Goal: Obtain resource: Download file/media

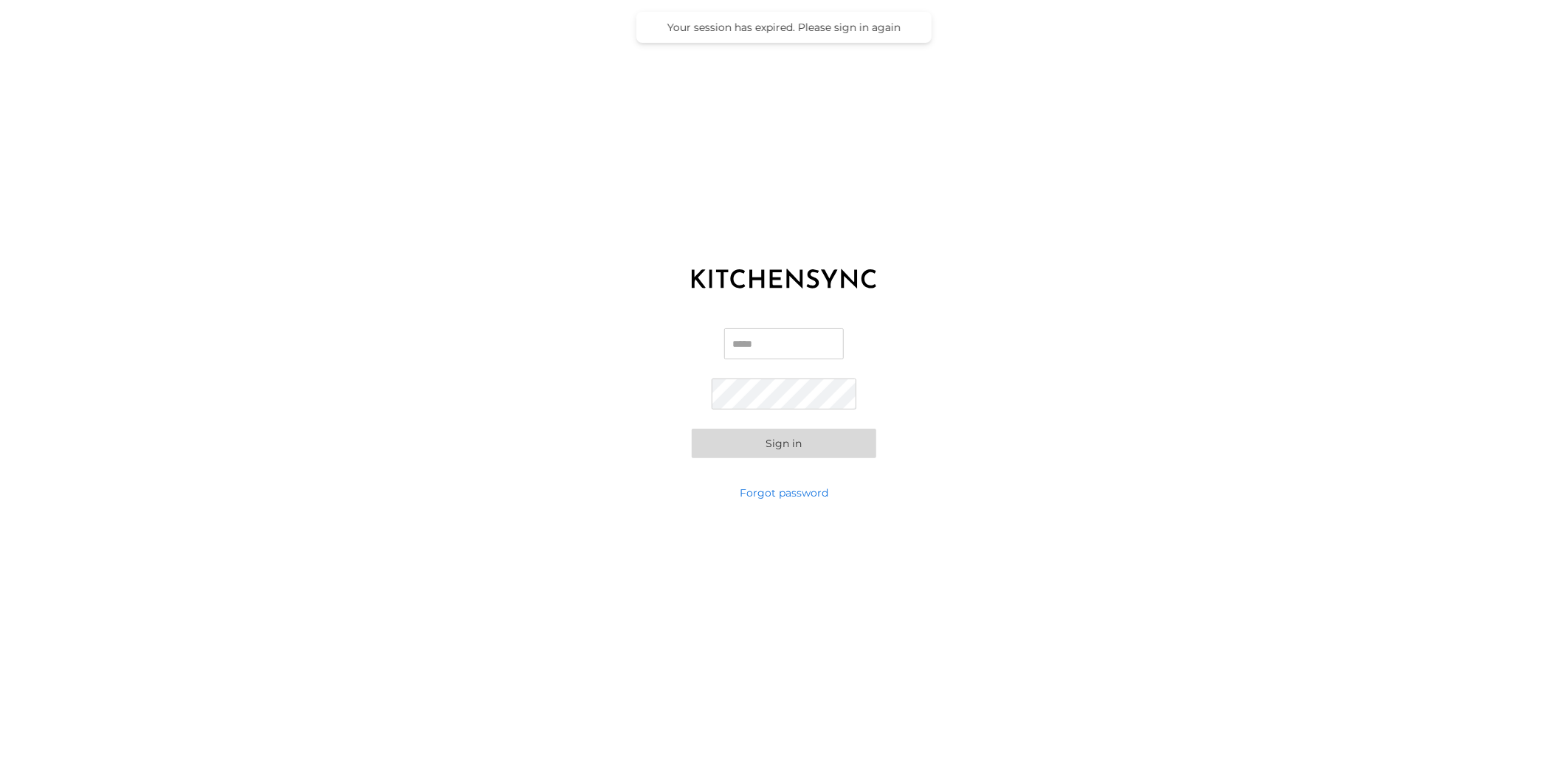
type input "**********"
click at [788, 447] on button "Sign in" at bounding box center [784, 443] width 185 height 29
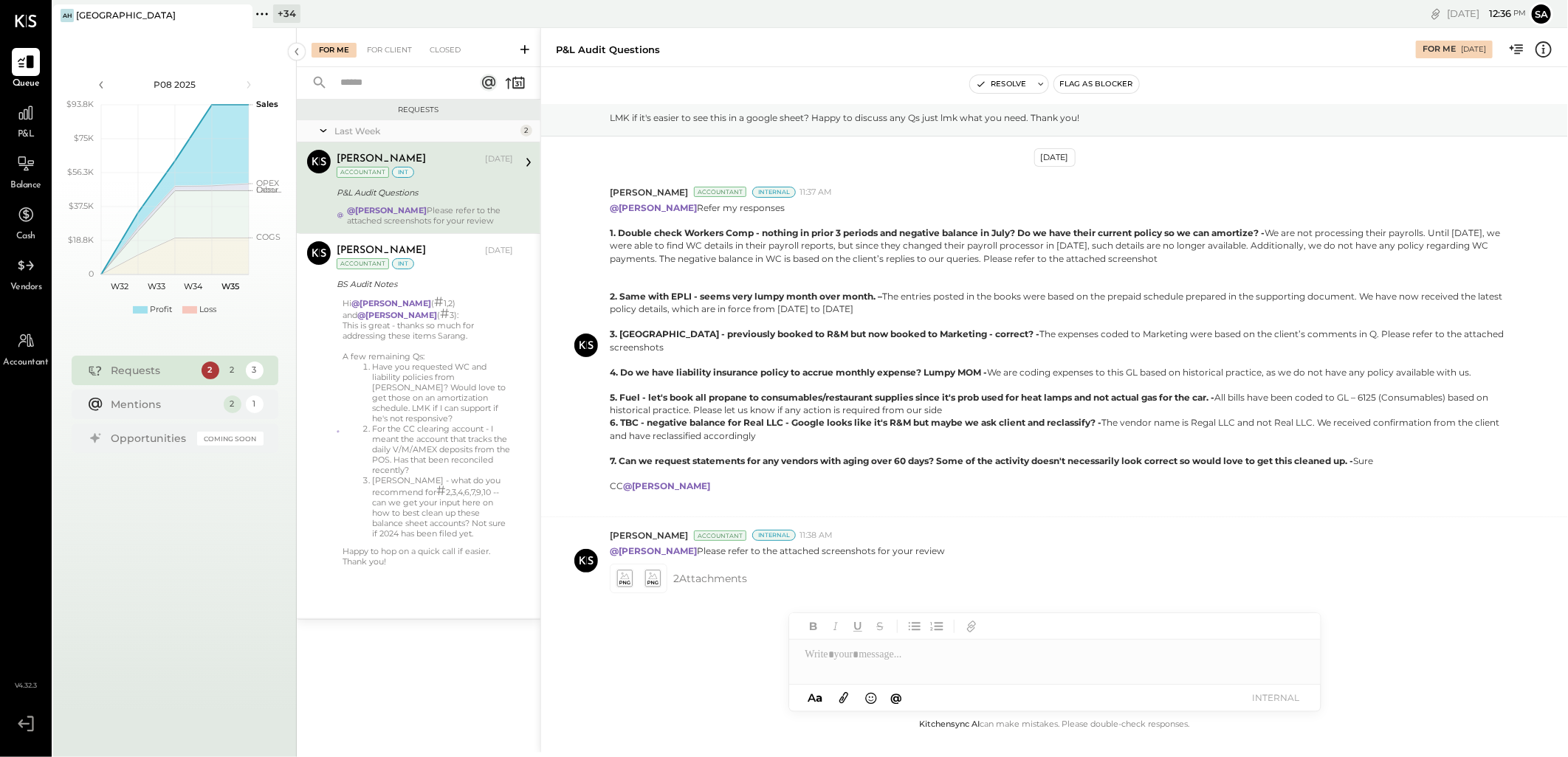
scroll to position [210, 0]
click at [288, 15] on div "+ 34" at bounding box center [287, 13] width 27 height 18
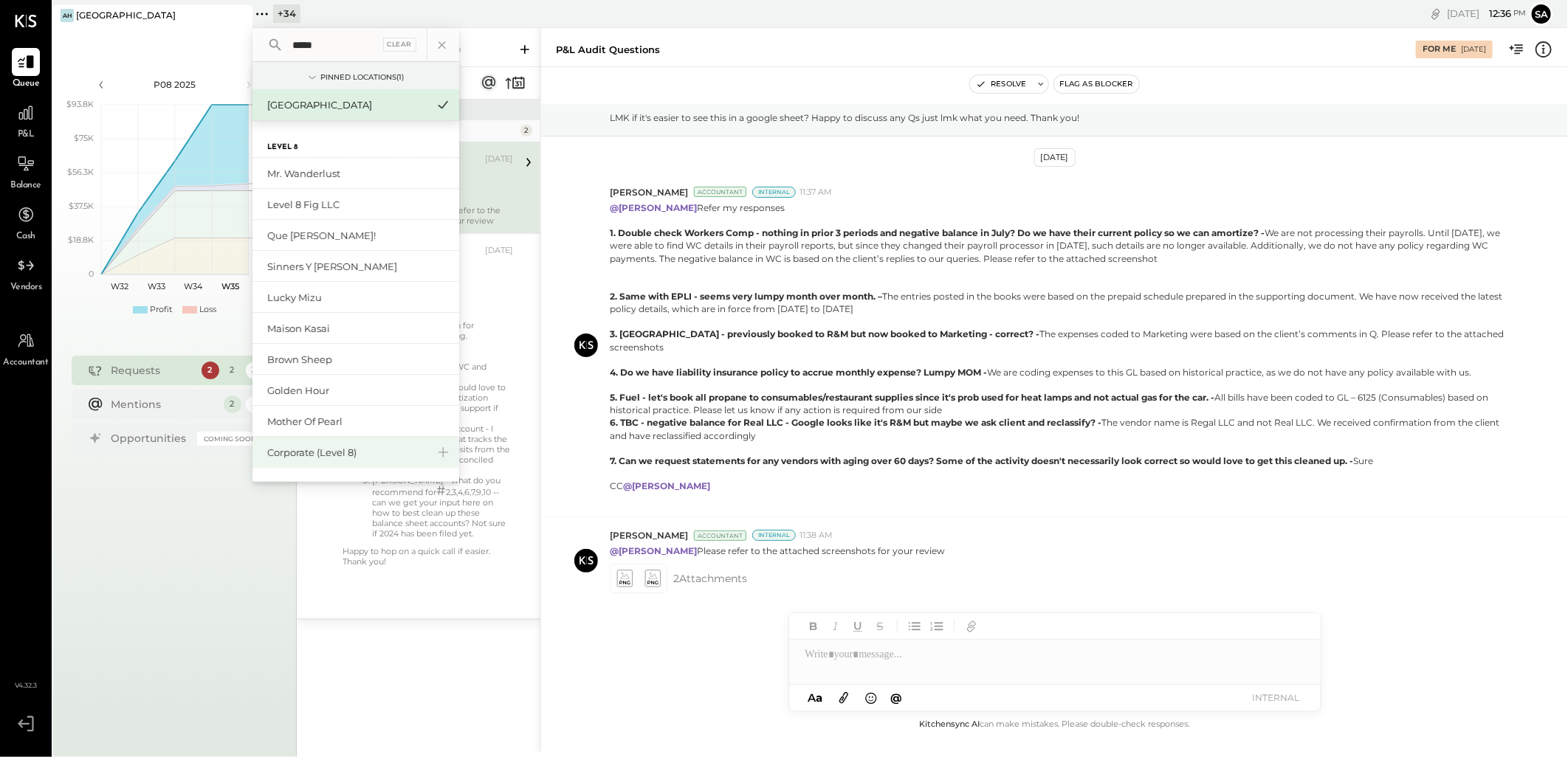
type input "*****"
click at [327, 448] on div "Corporate (Level 8)" at bounding box center [346, 452] width 159 height 14
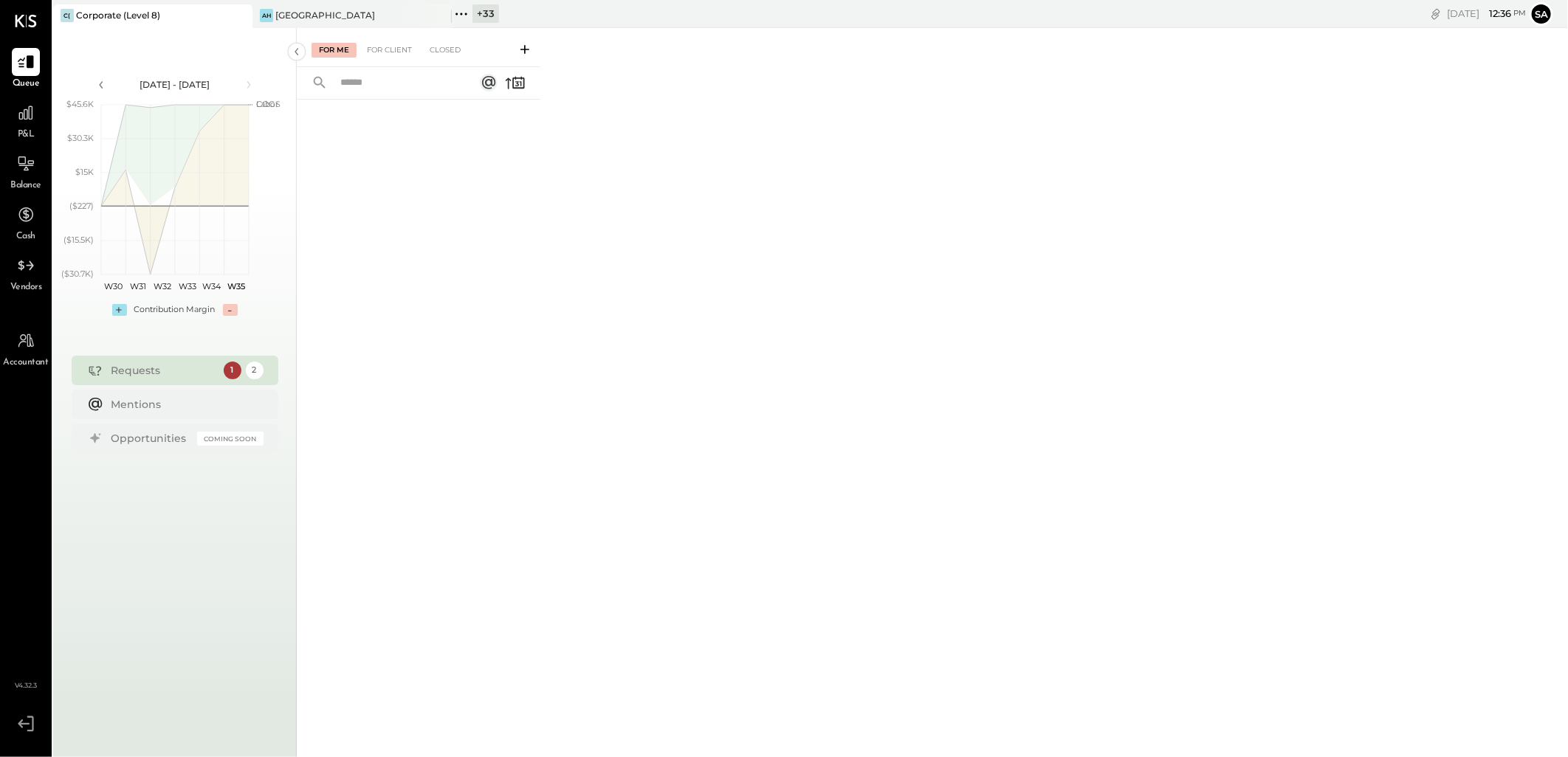
click at [441, 15] on icon at bounding box center [438, 15] width 18 height 18
click at [31, 114] on icon at bounding box center [26, 113] width 19 height 19
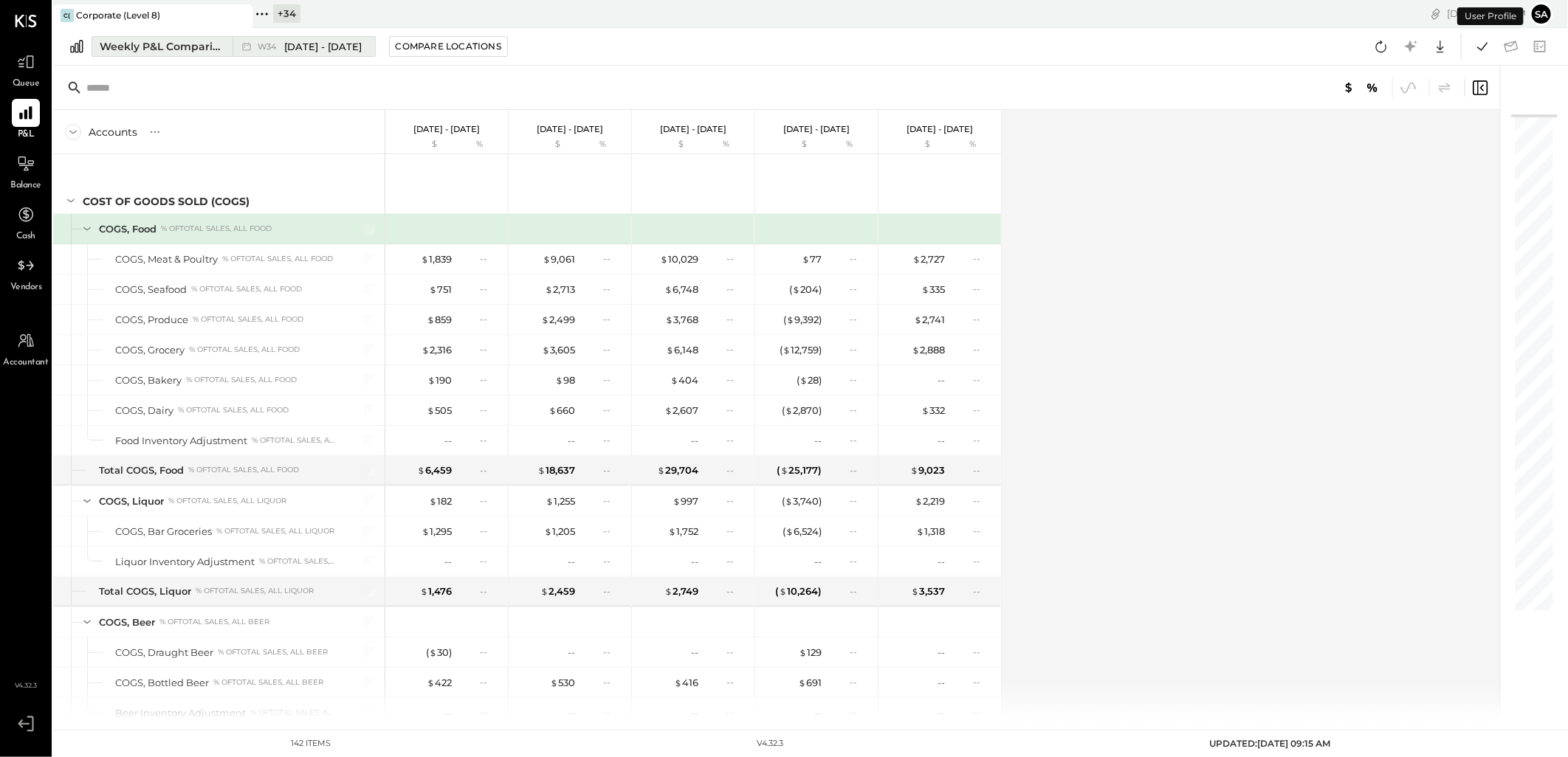
click at [186, 48] on div "Weekly P&L Comparison" at bounding box center [161, 46] width 124 height 15
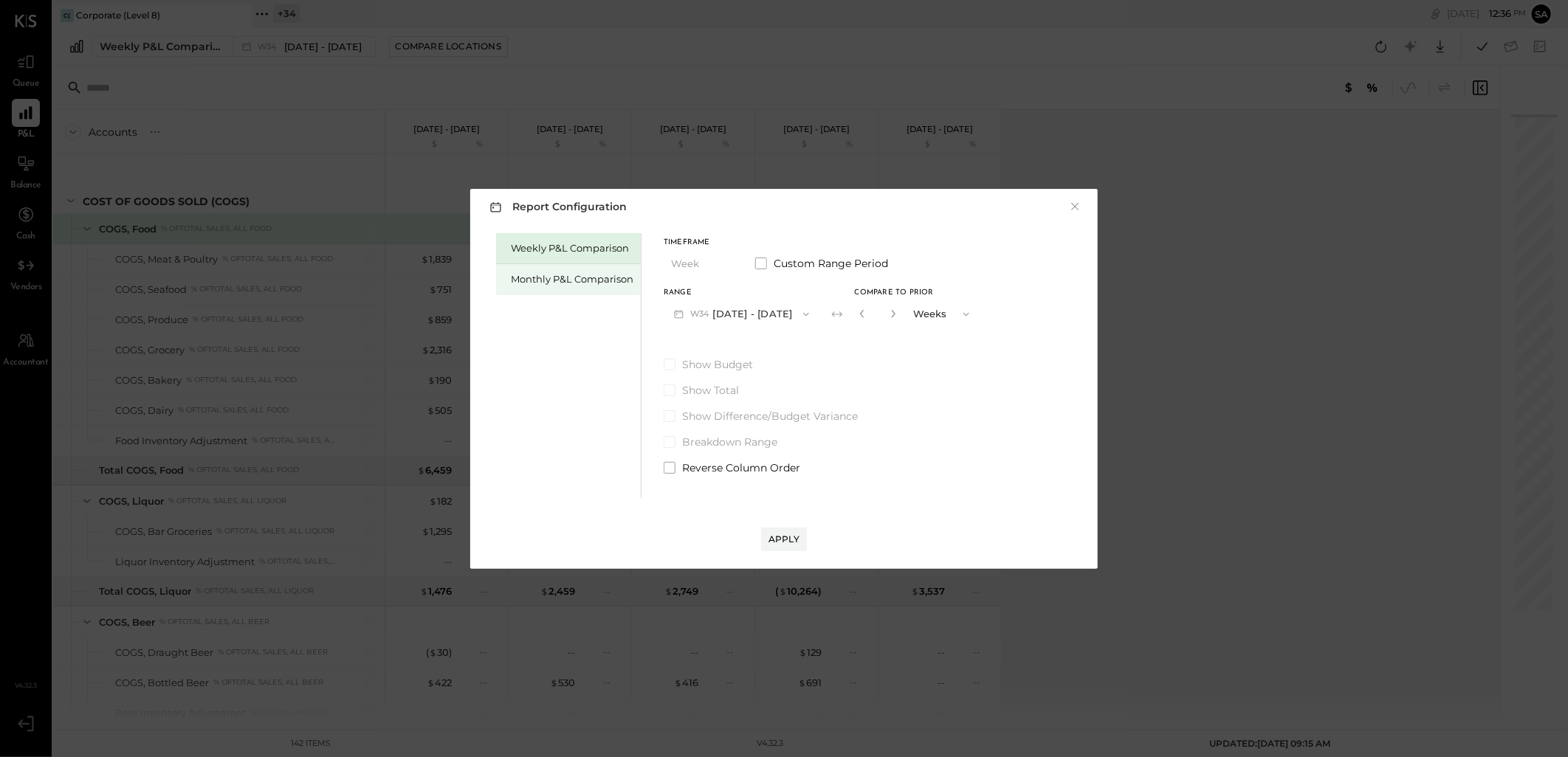
click at [544, 278] on div "Monthly P&L Comparison" at bounding box center [572, 279] width 122 height 14
click at [714, 310] on button "M08 Aug 1 - 31, 2025" at bounding box center [741, 313] width 156 height 27
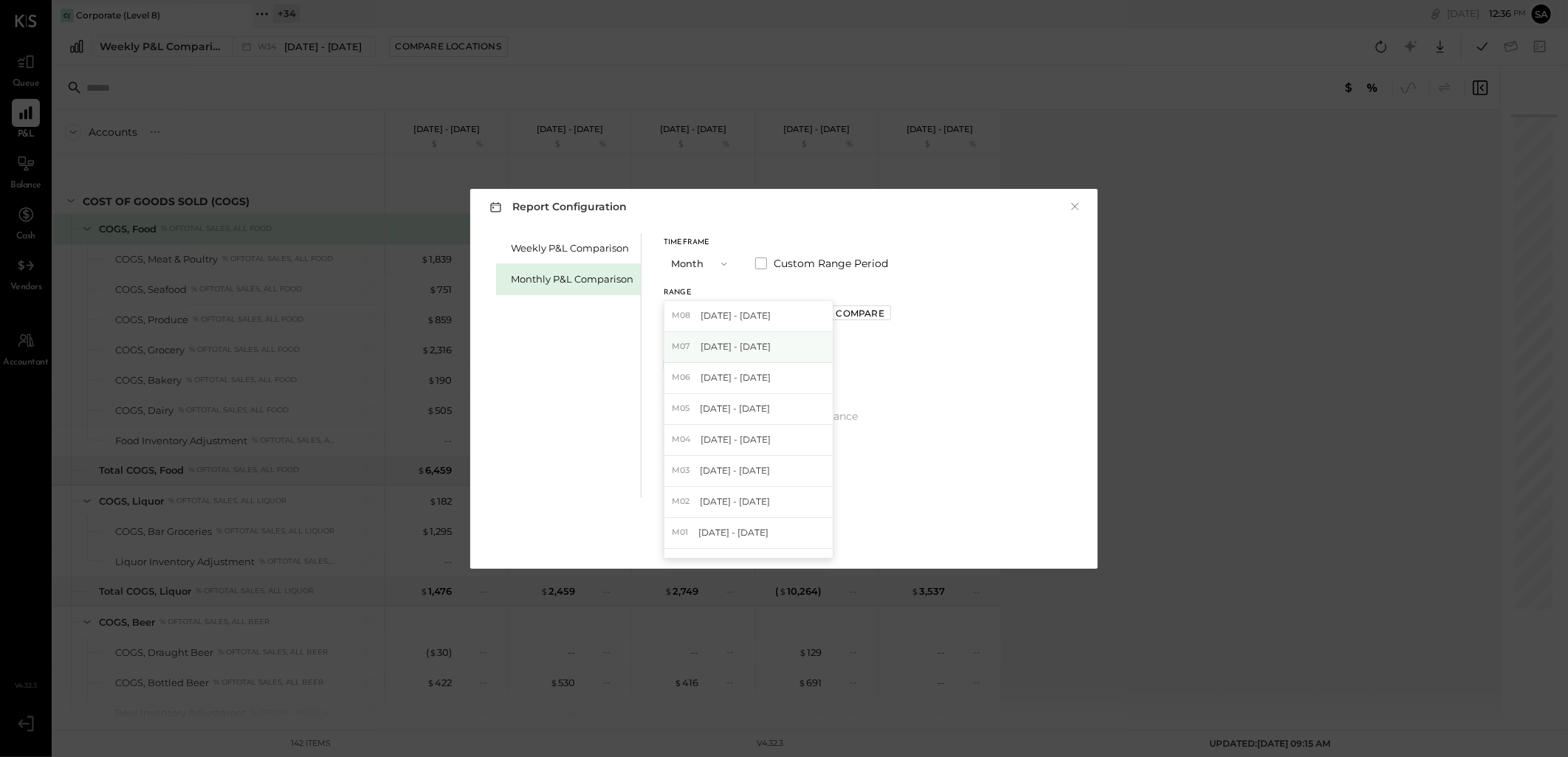
click at [759, 351] on div "M07 Jul 1 - 31, 2025" at bounding box center [749, 347] width 168 height 31
click at [670, 367] on span at bounding box center [669, 364] width 11 height 11
click at [790, 543] on div "Apply" at bounding box center [784, 538] width 31 height 12
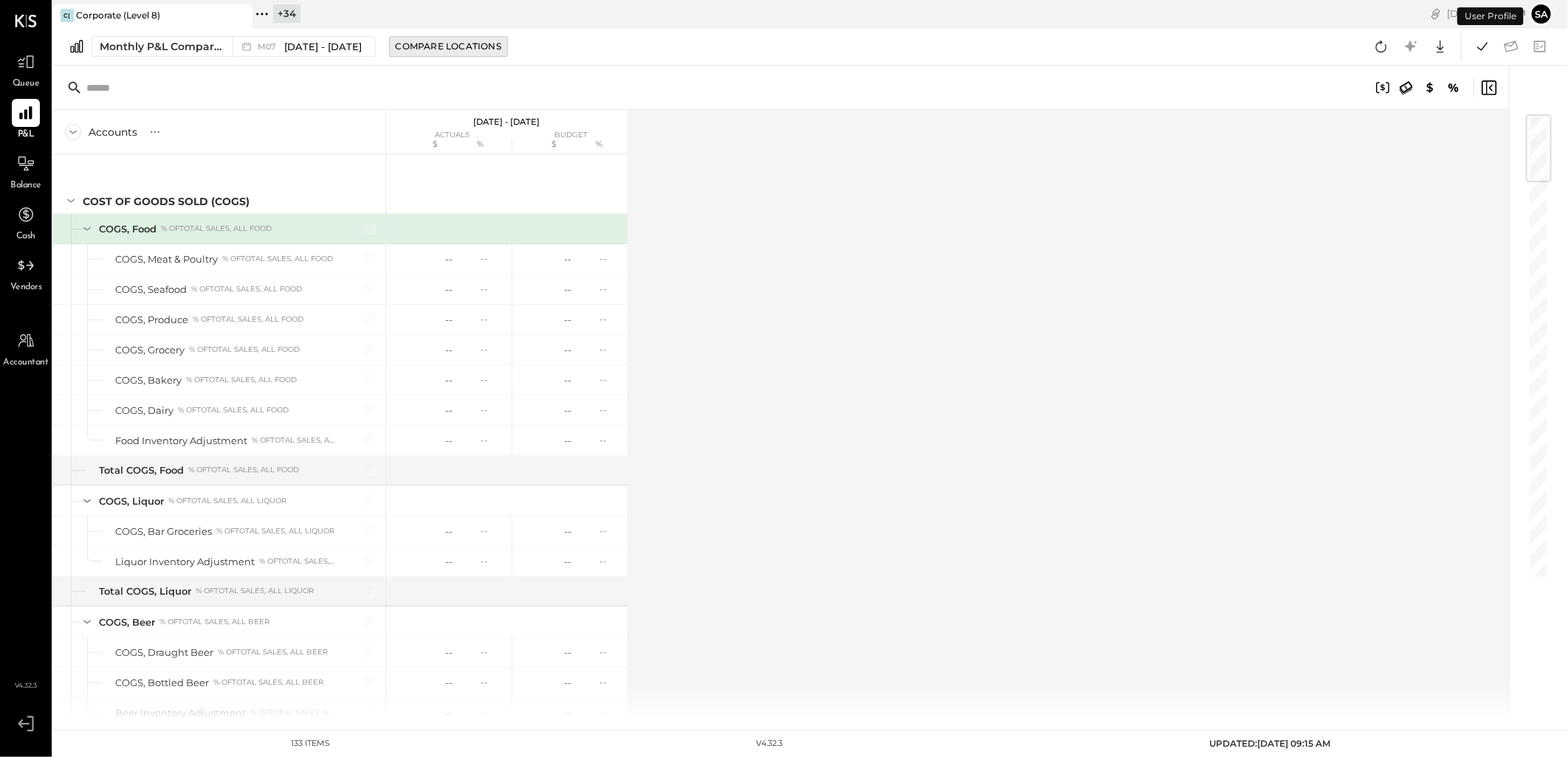
click at [424, 47] on div "Compare Locations" at bounding box center [449, 45] width 106 height 12
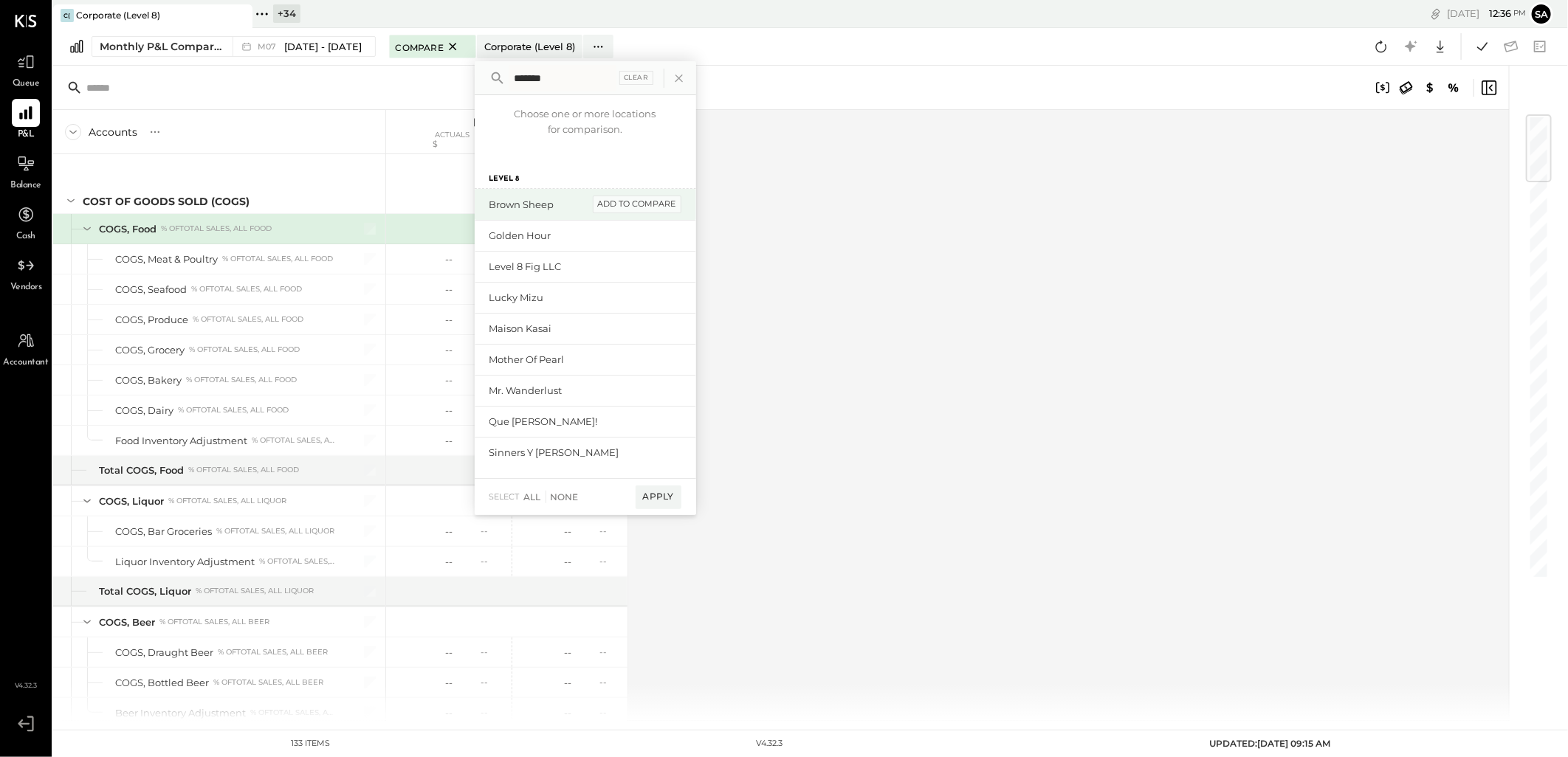
type input "*******"
click at [648, 202] on div "add to compare" at bounding box center [637, 204] width 89 height 18
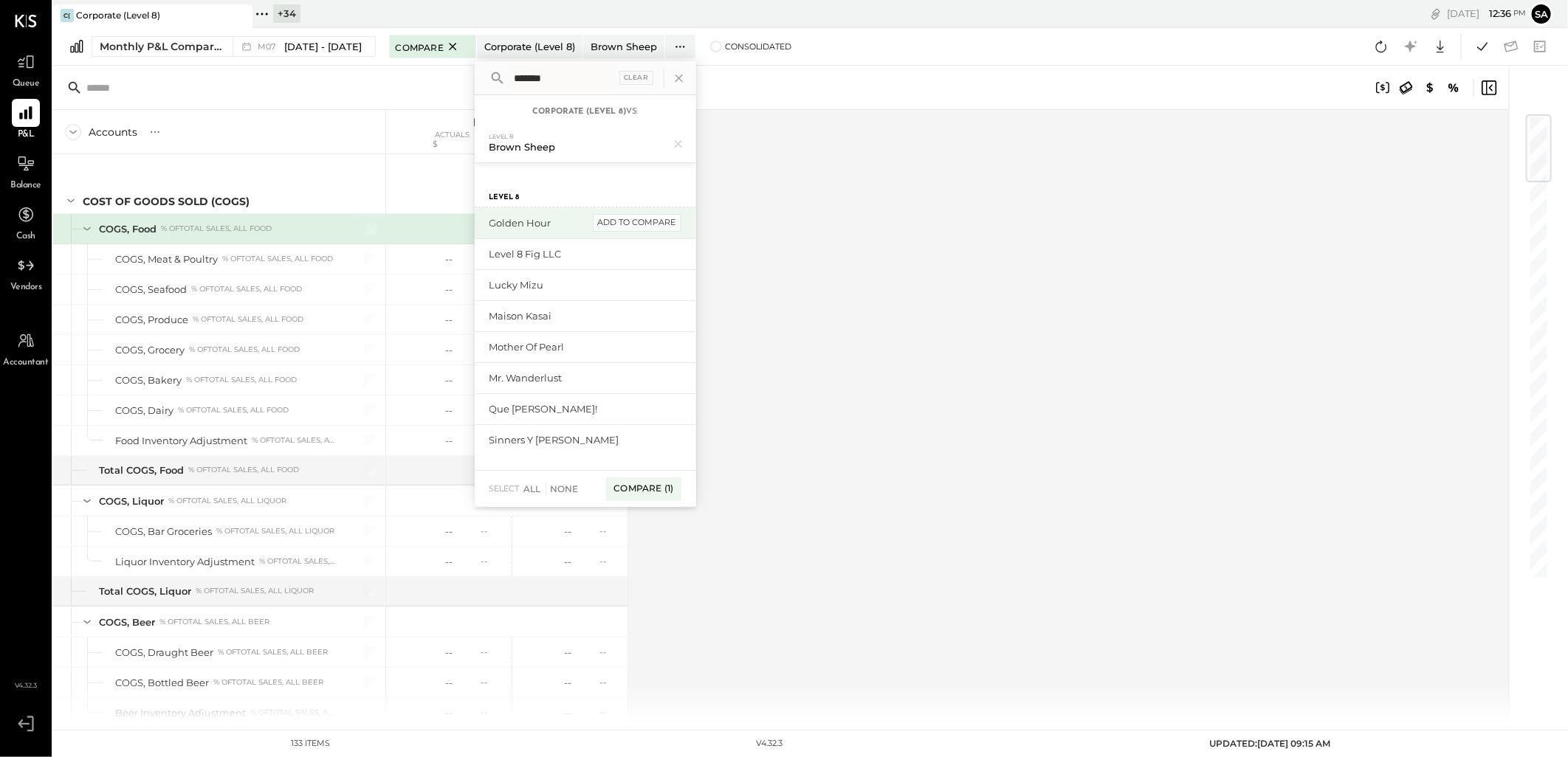
click at [655, 222] on div "add to compare" at bounding box center [637, 222] width 89 height 18
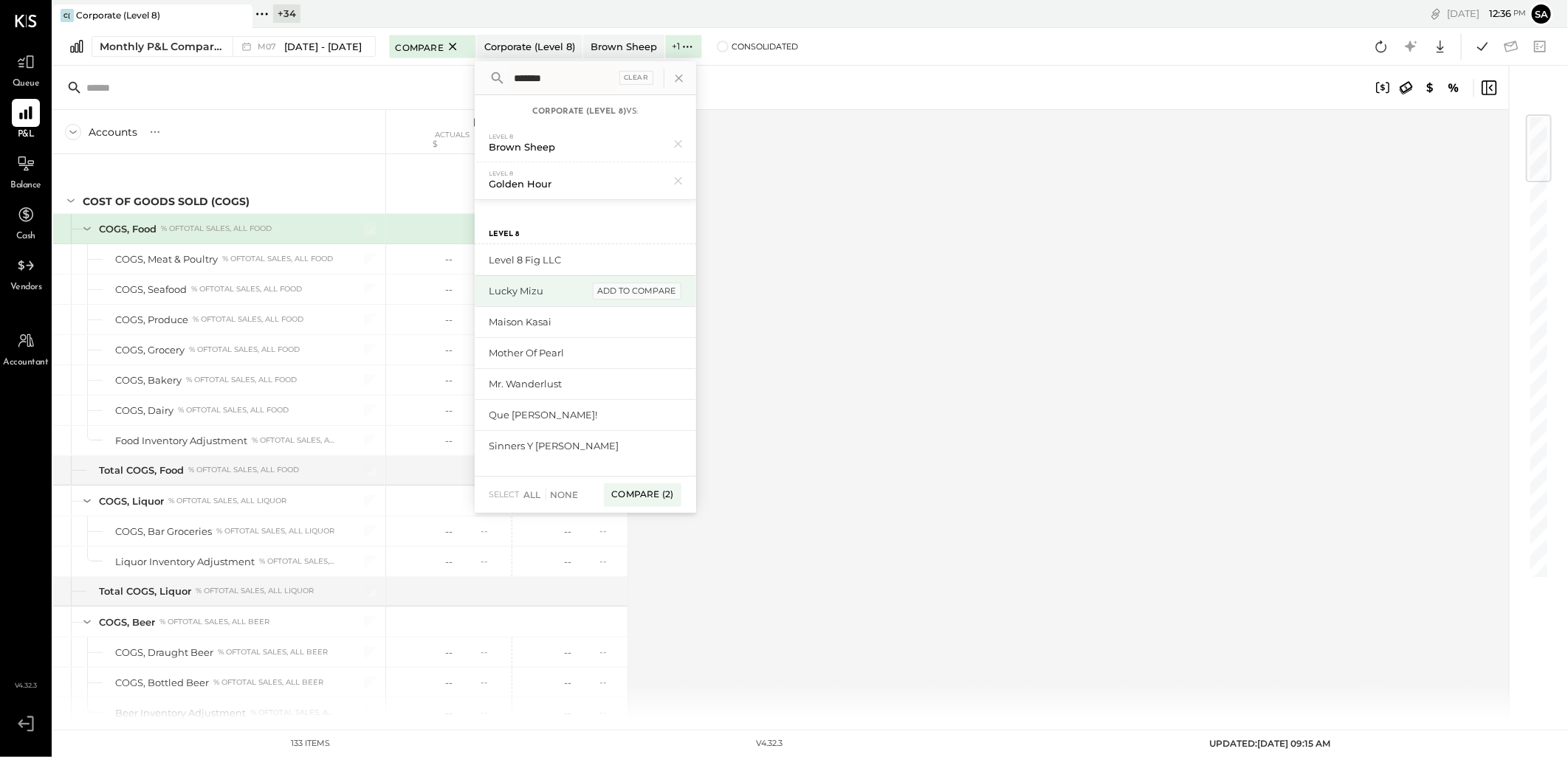
click at [623, 293] on div "add to compare" at bounding box center [637, 291] width 89 height 18
click at [629, 327] on div "add to compare" at bounding box center [637, 328] width 89 height 18
click at [629, 361] on div "add to compare" at bounding box center [637, 365] width 89 height 18
click at [625, 387] on div "add to compare" at bounding box center [637, 390] width 89 height 18
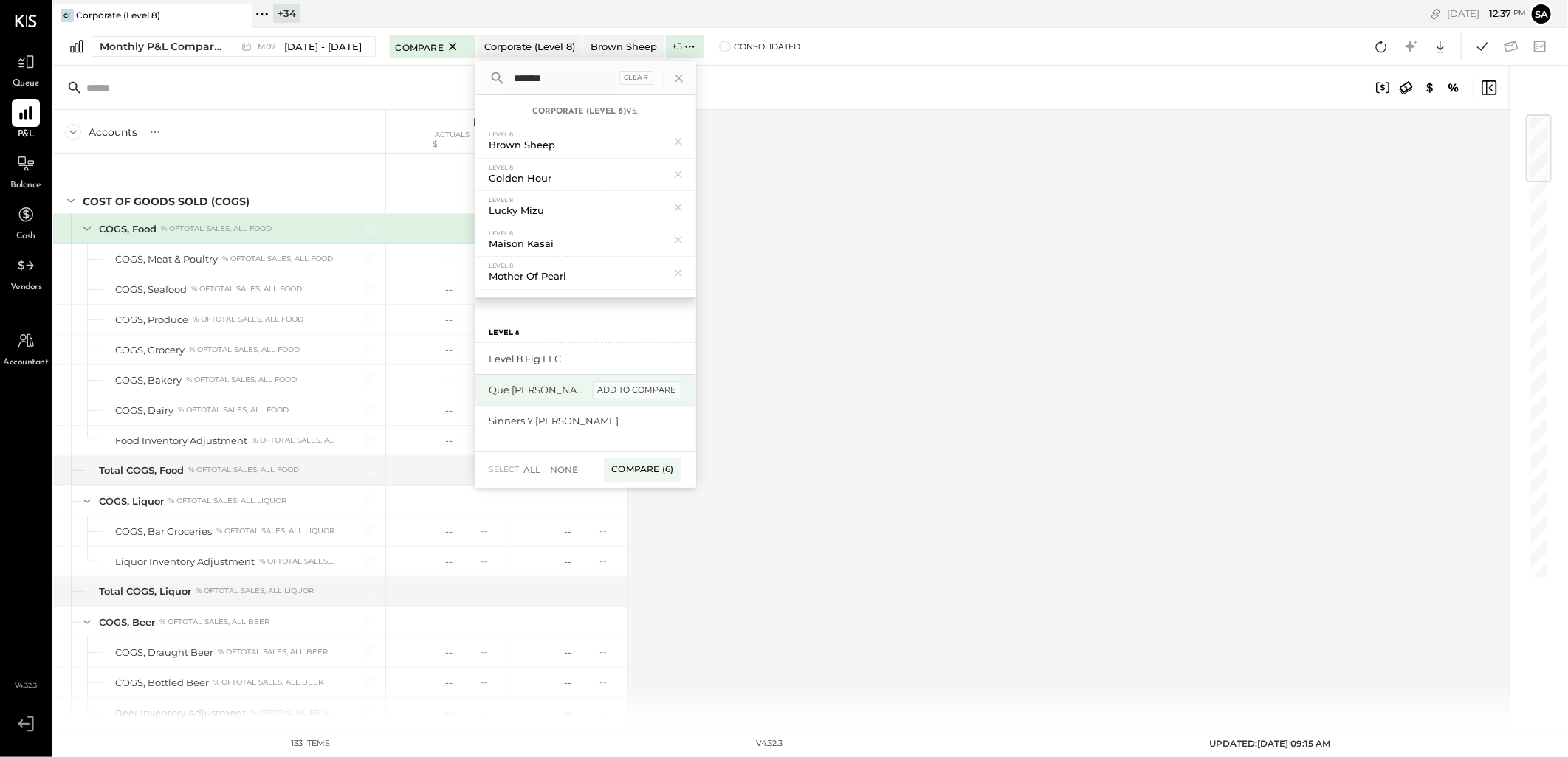
click at [627, 394] on div "add to compare" at bounding box center [637, 390] width 89 height 18
click at [632, 394] on div "add to compare" at bounding box center [637, 390] width 89 height 18
click at [640, 407] on div "Compare (8)" at bounding box center [642, 408] width 78 height 24
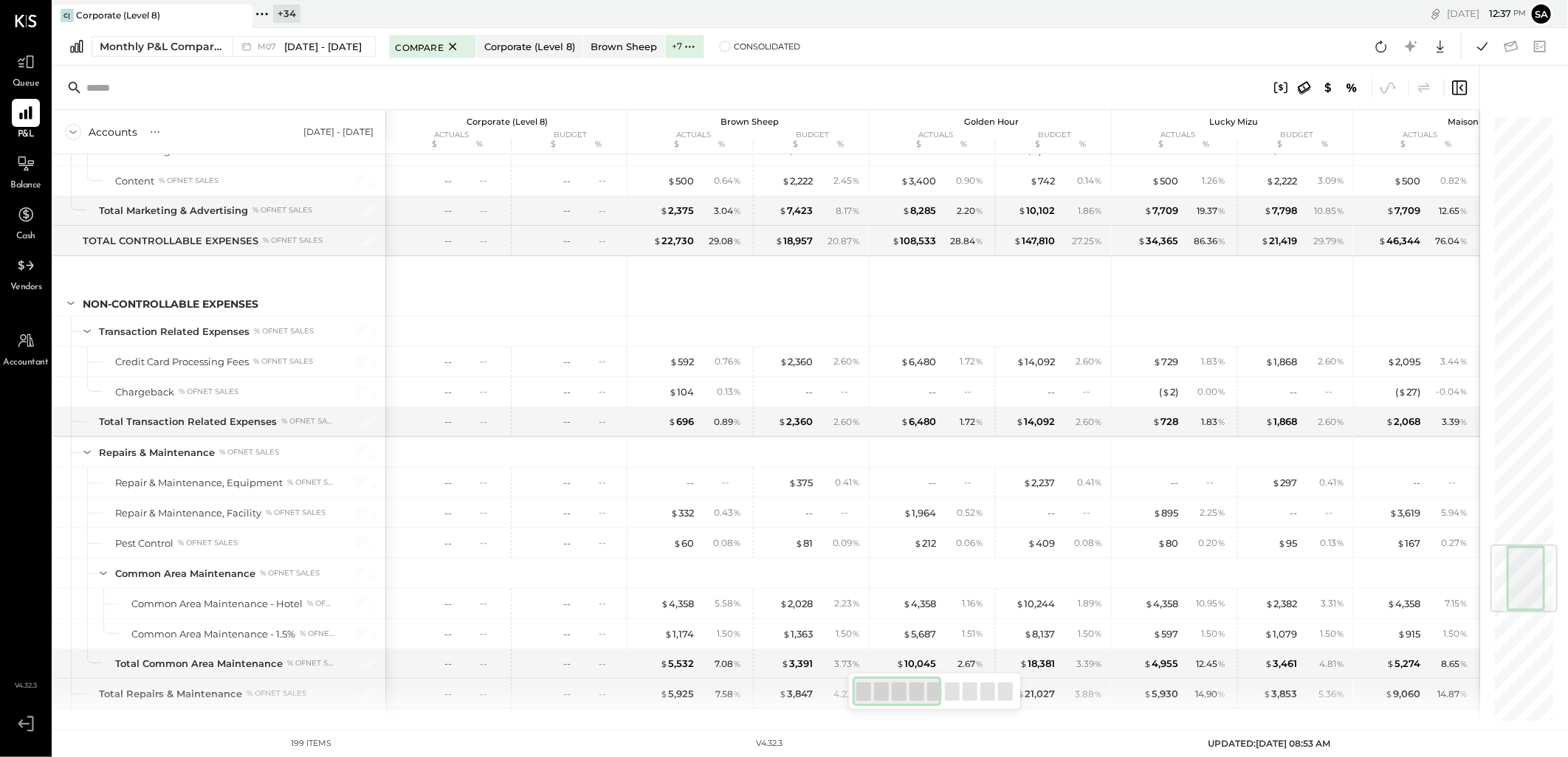
scroll to position [3608, 0]
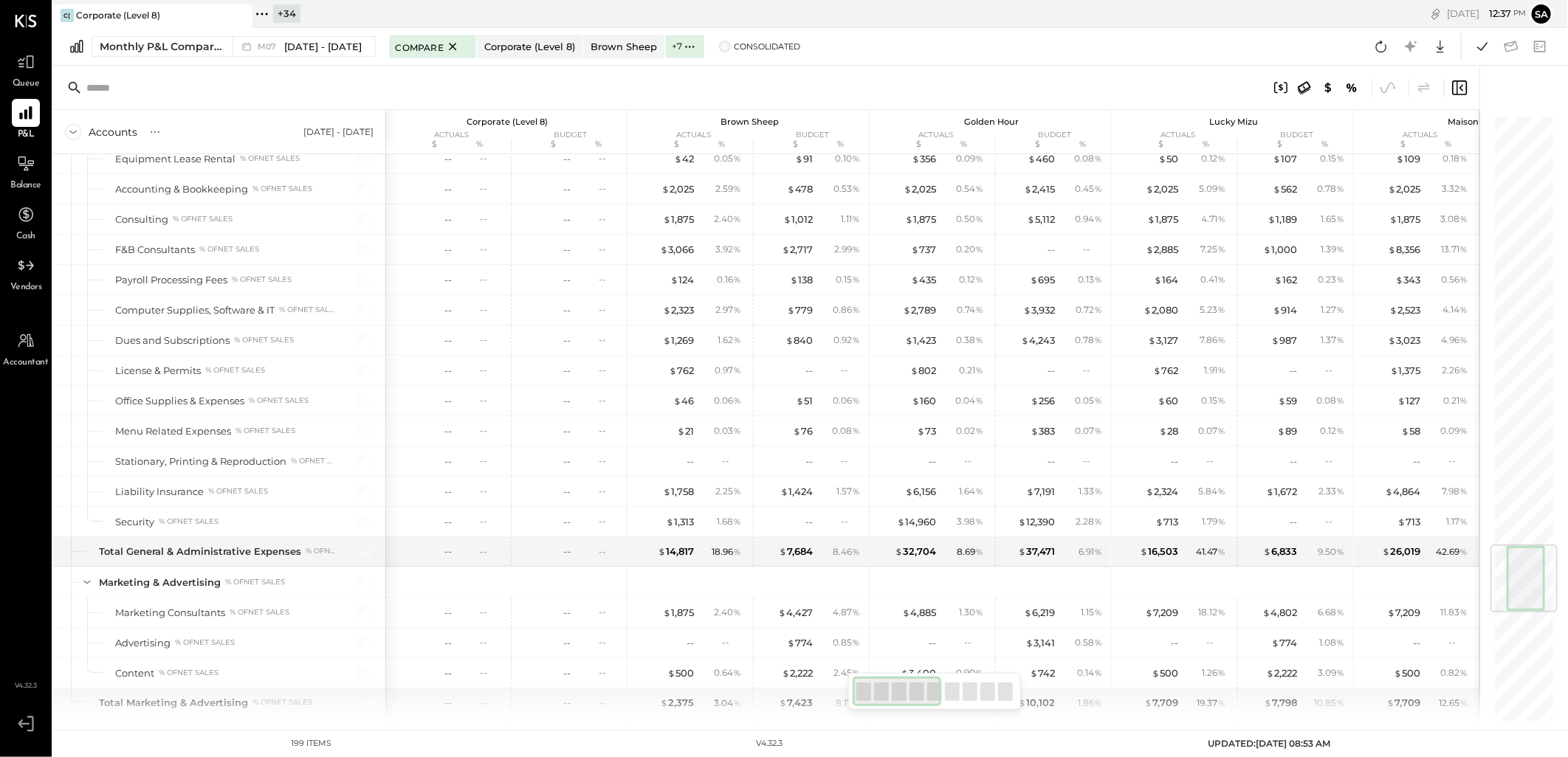
click at [719, 43] on span at bounding box center [725, 46] width 11 height 11
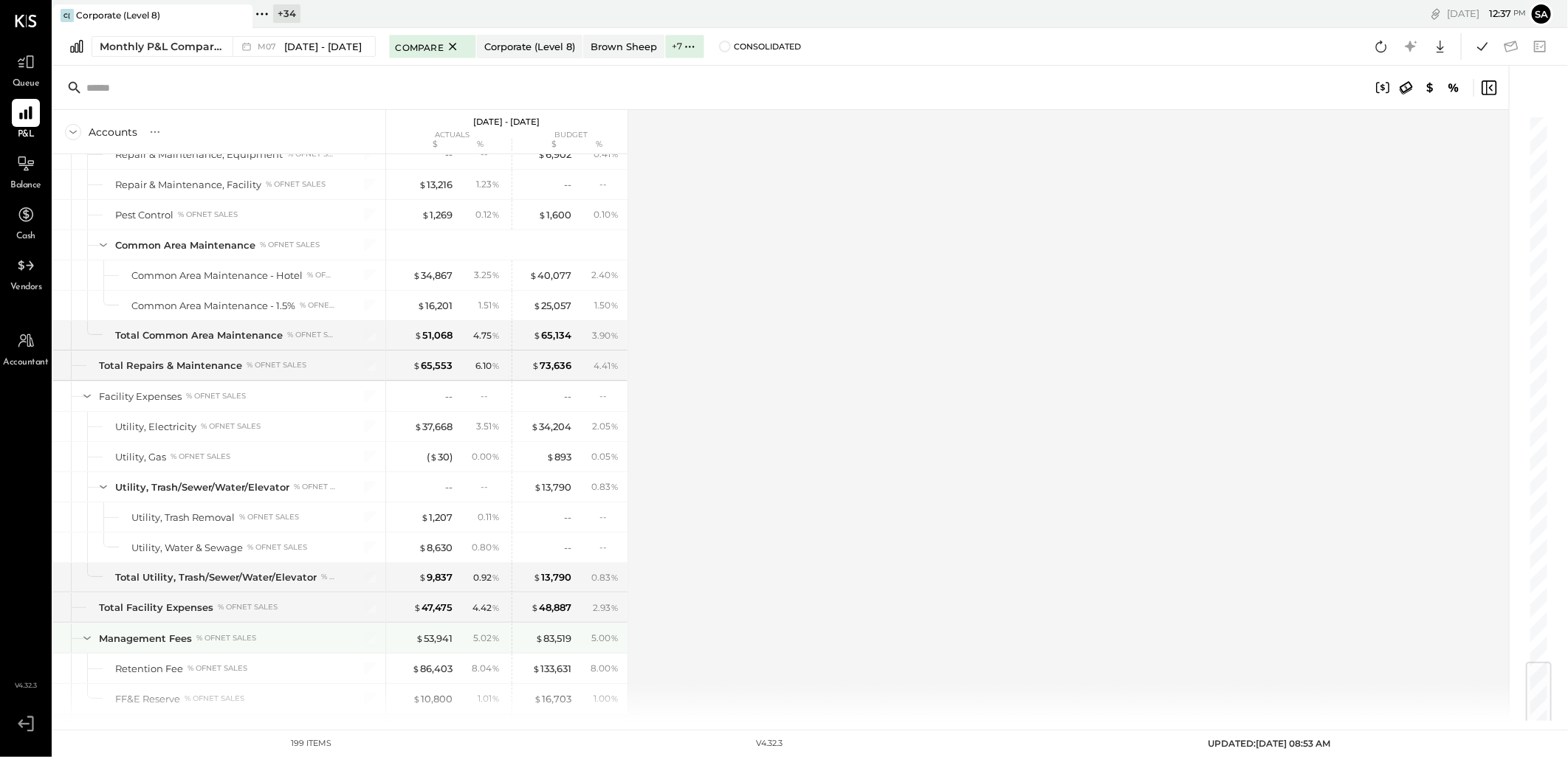
scroll to position [4712, 0]
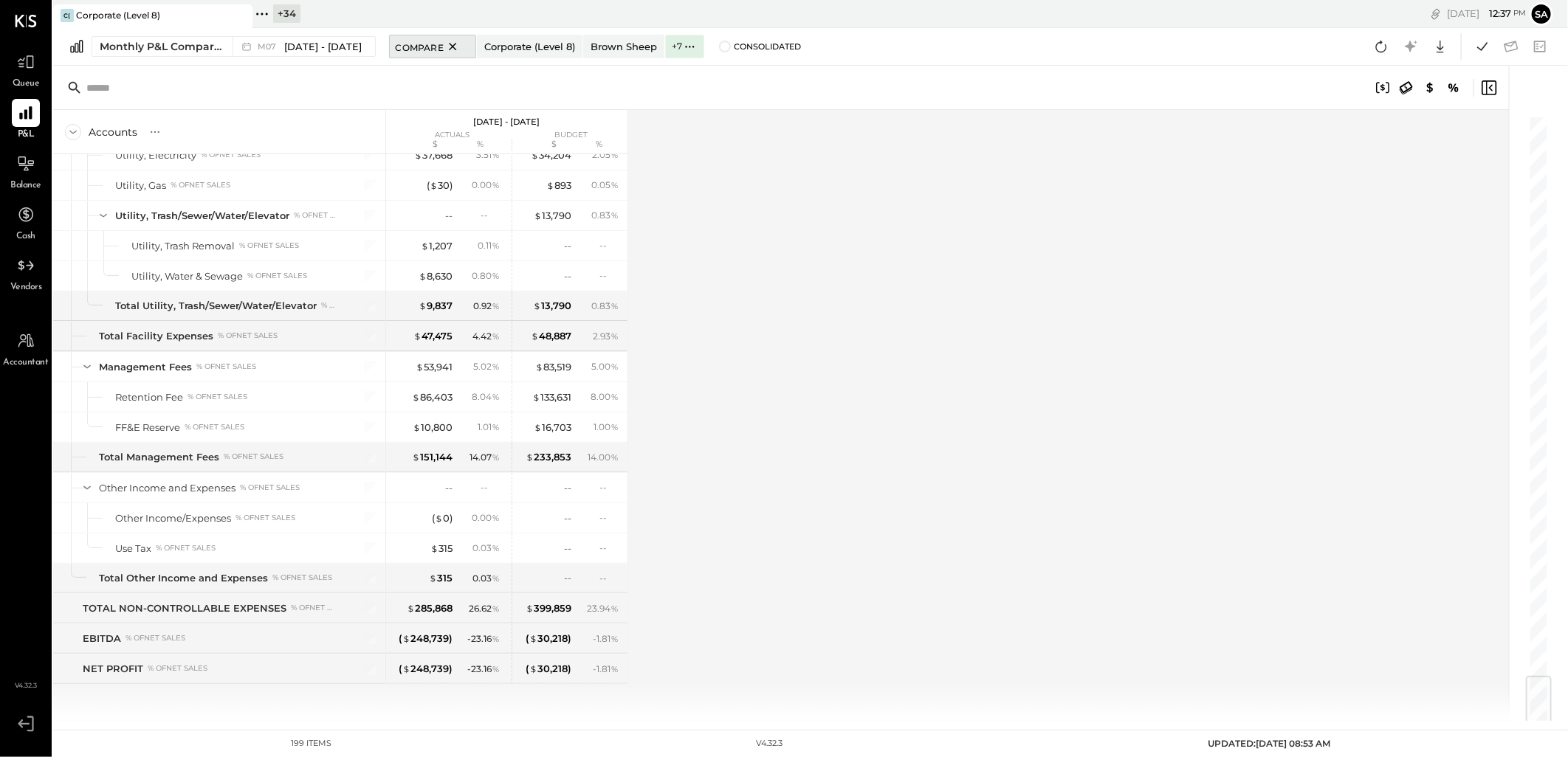
click at [445, 47] on icon at bounding box center [452, 46] width 18 height 18
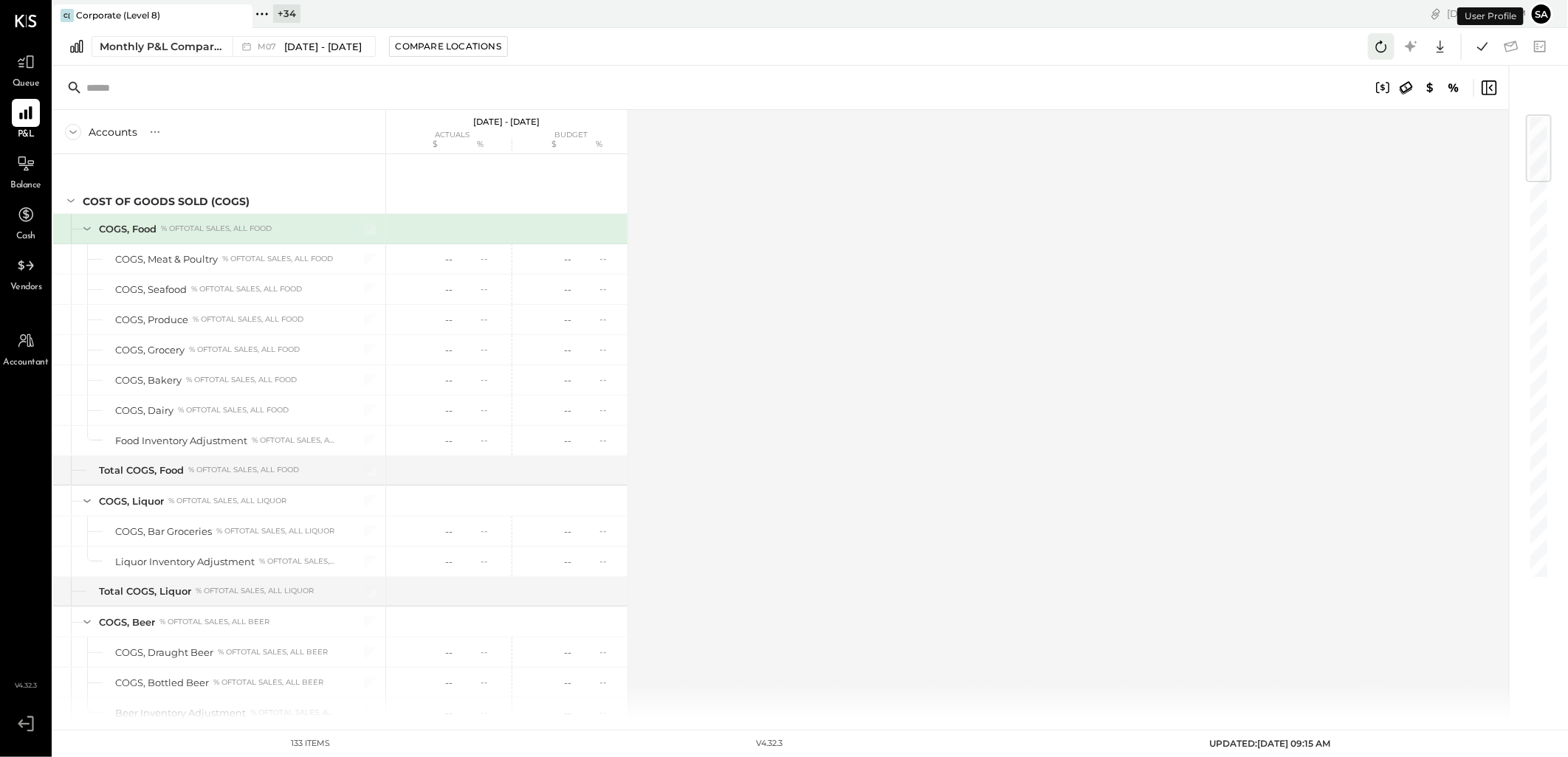
click at [1375, 39] on icon at bounding box center [1381, 46] width 19 height 19
click at [1485, 47] on icon at bounding box center [1482, 46] width 19 height 19
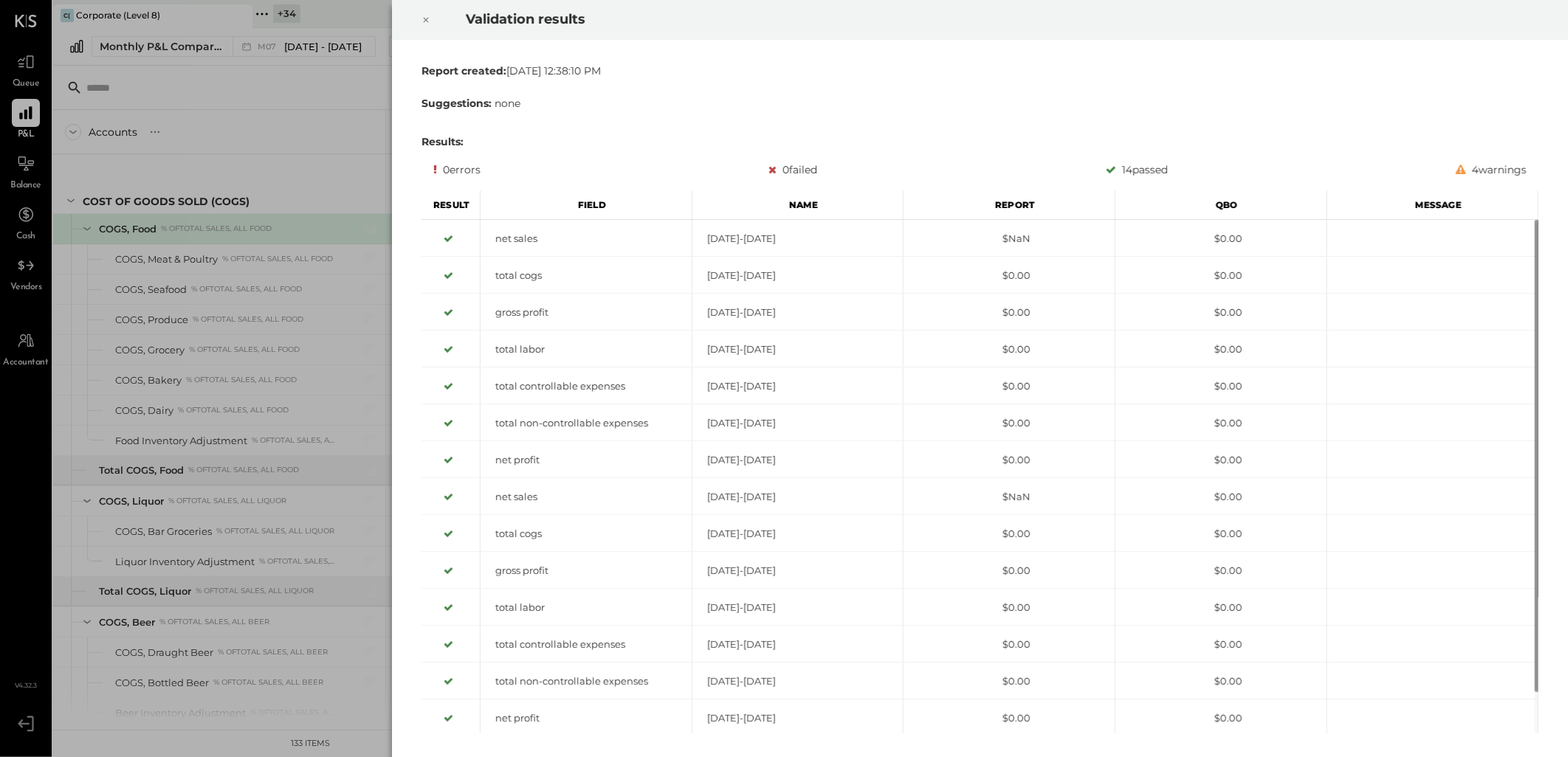
click at [426, 18] on icon at bounding box center [425, 20] width 9 height 18
click at [419, 16] on div at bounding box center [426, 20] width 32 height 42
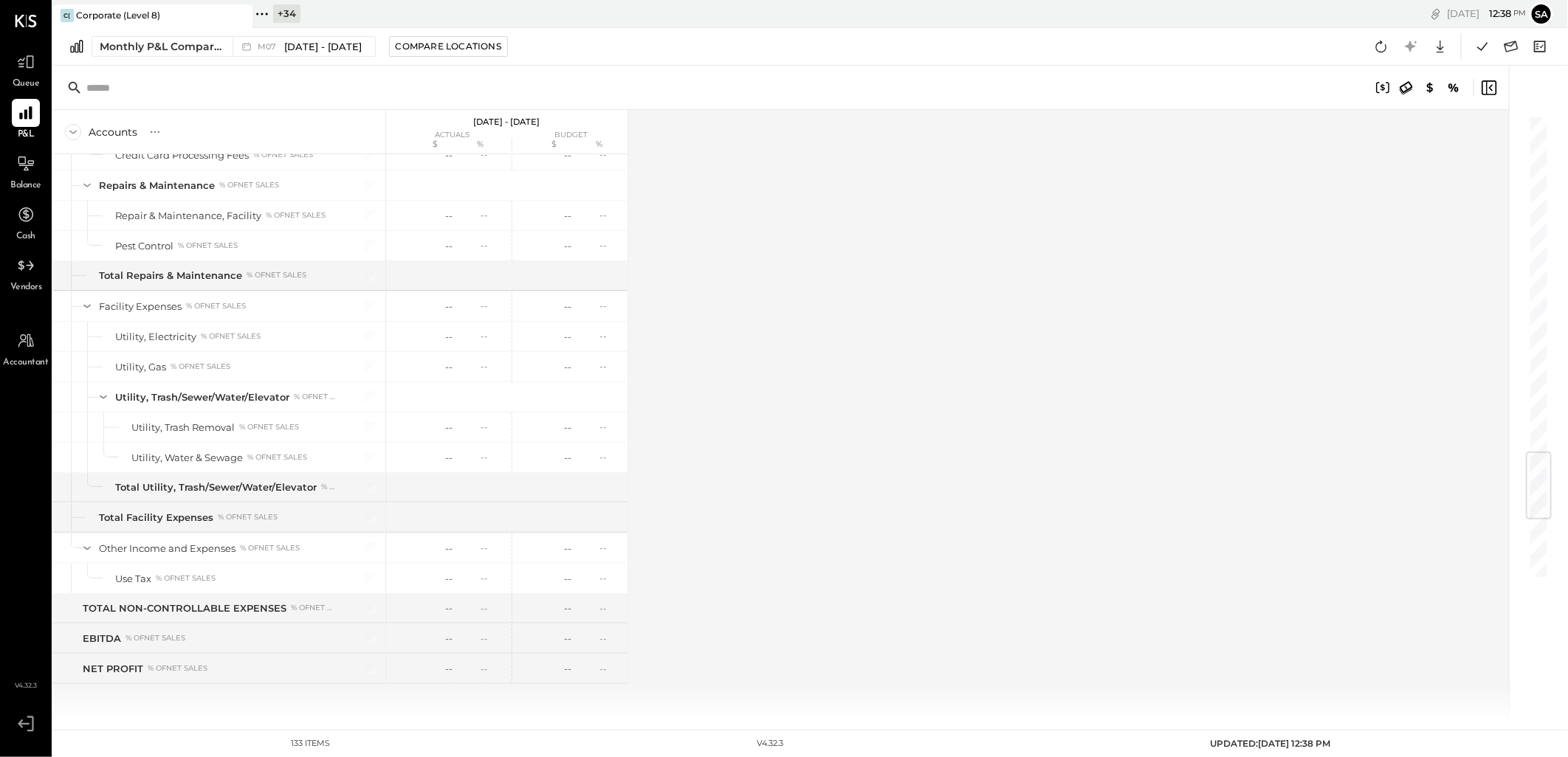
scroll to position [2826, 0]
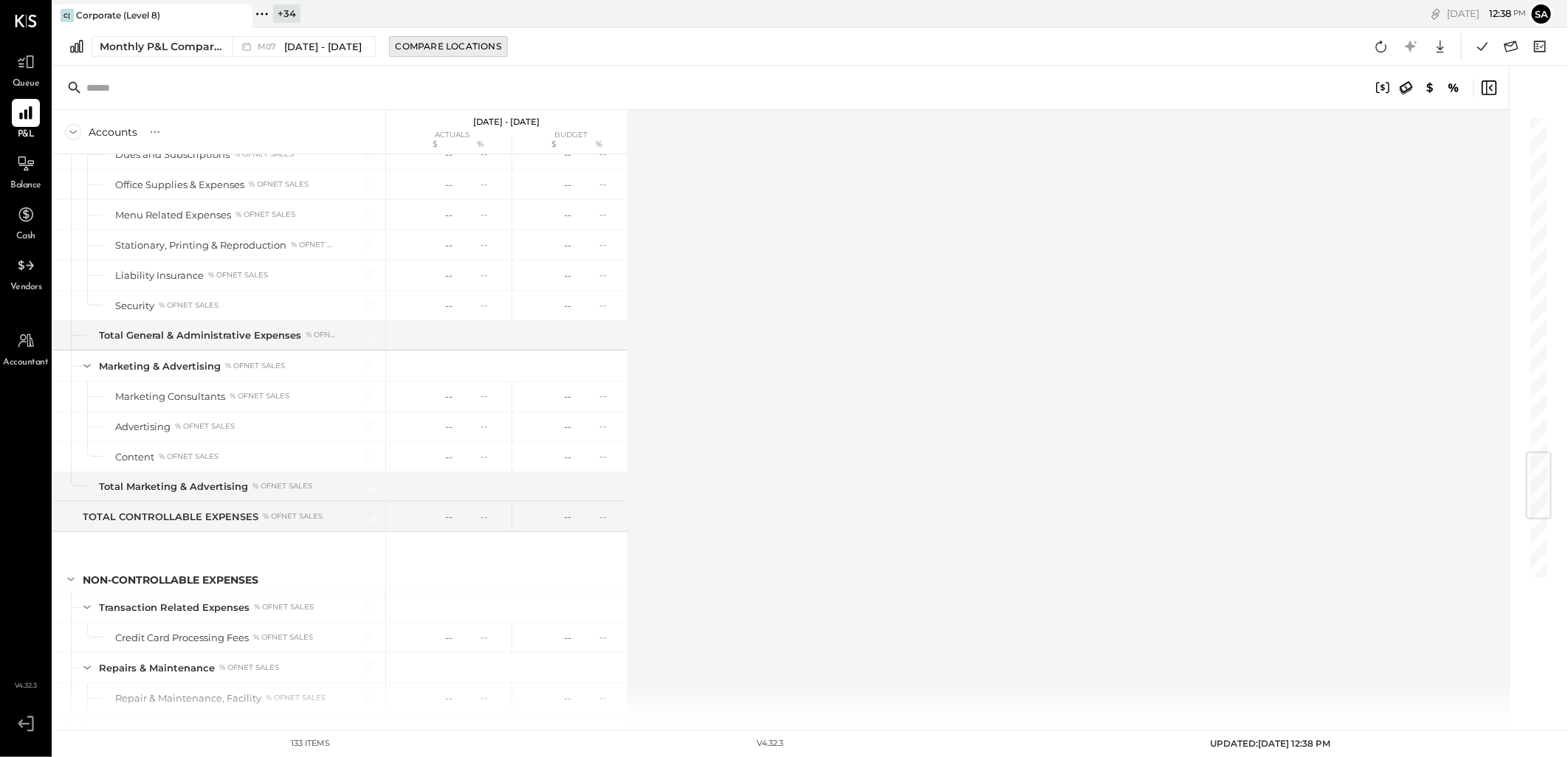
click at [436, 37] on button "Compare Locations" at bounding box center [449, 46] width 119 height 21
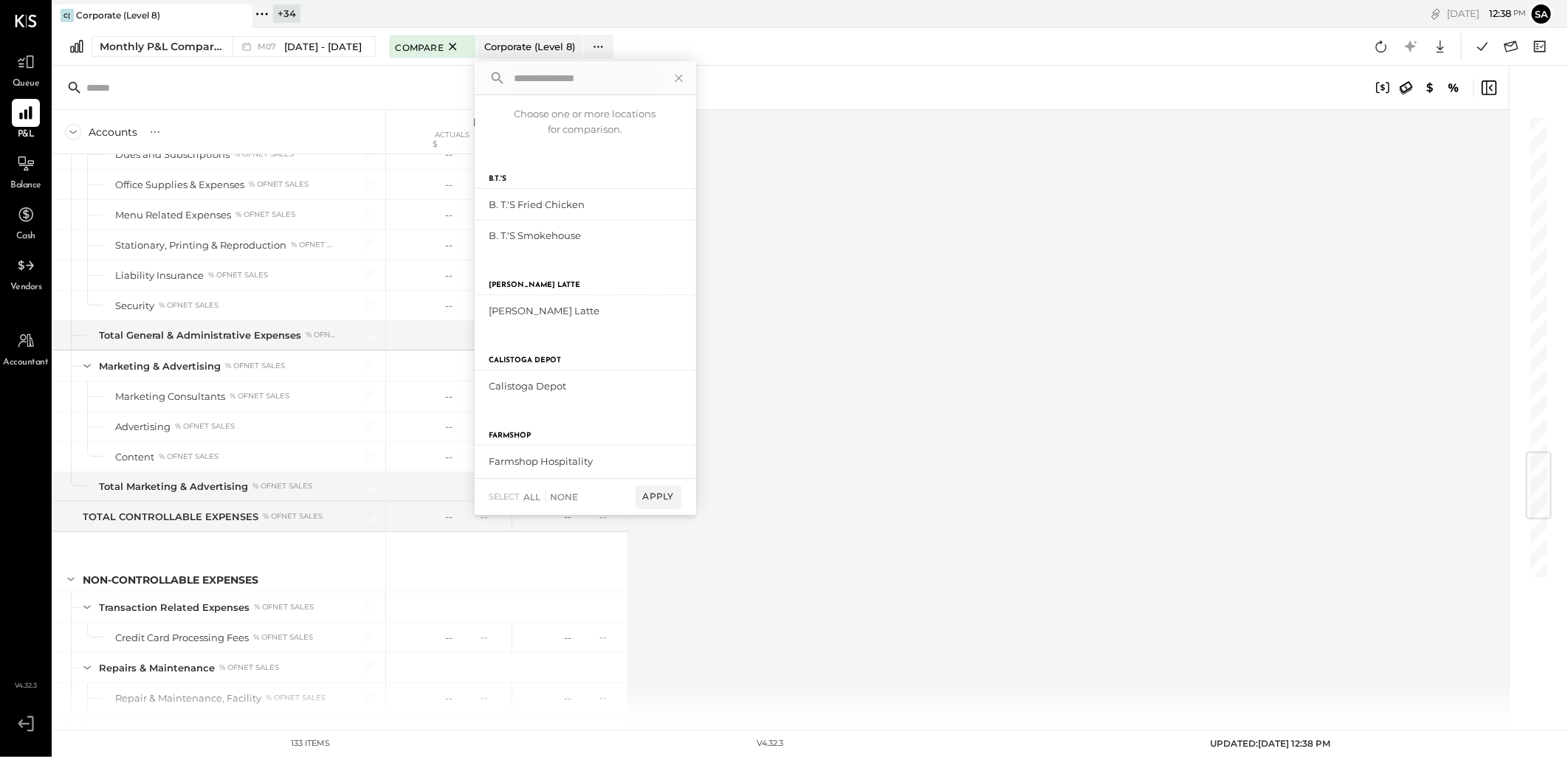
click at [574, 82] on input "text" at bounding box center [584, 79] width 152 height 26
type input "*******"
click at [629, 200] on div "add to compare" at bounding box center [637, 204] width 89 height 18
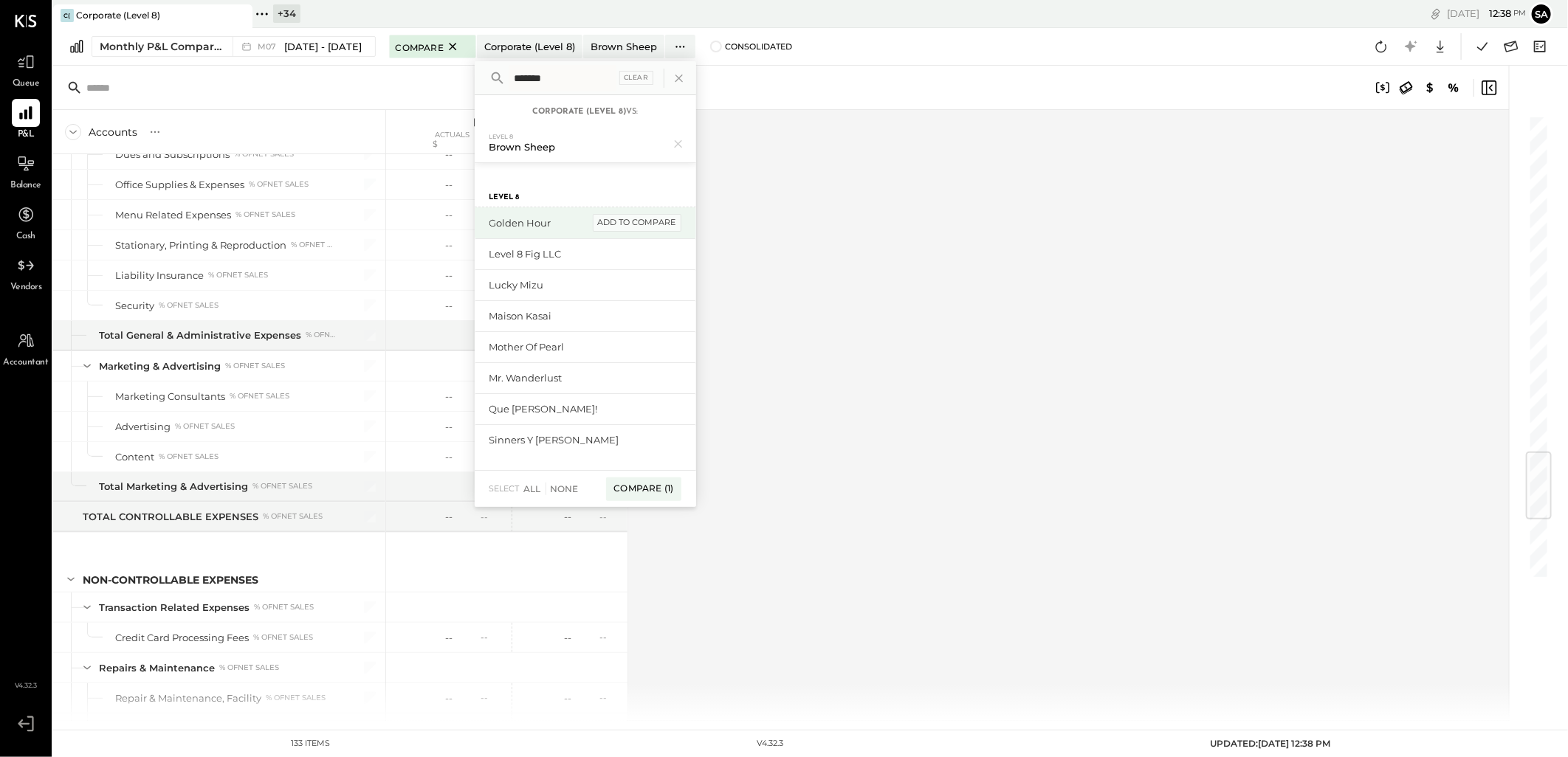
click at [625, 218] on div "add to compare" at bounding box center [637, 222] width 89 height 18
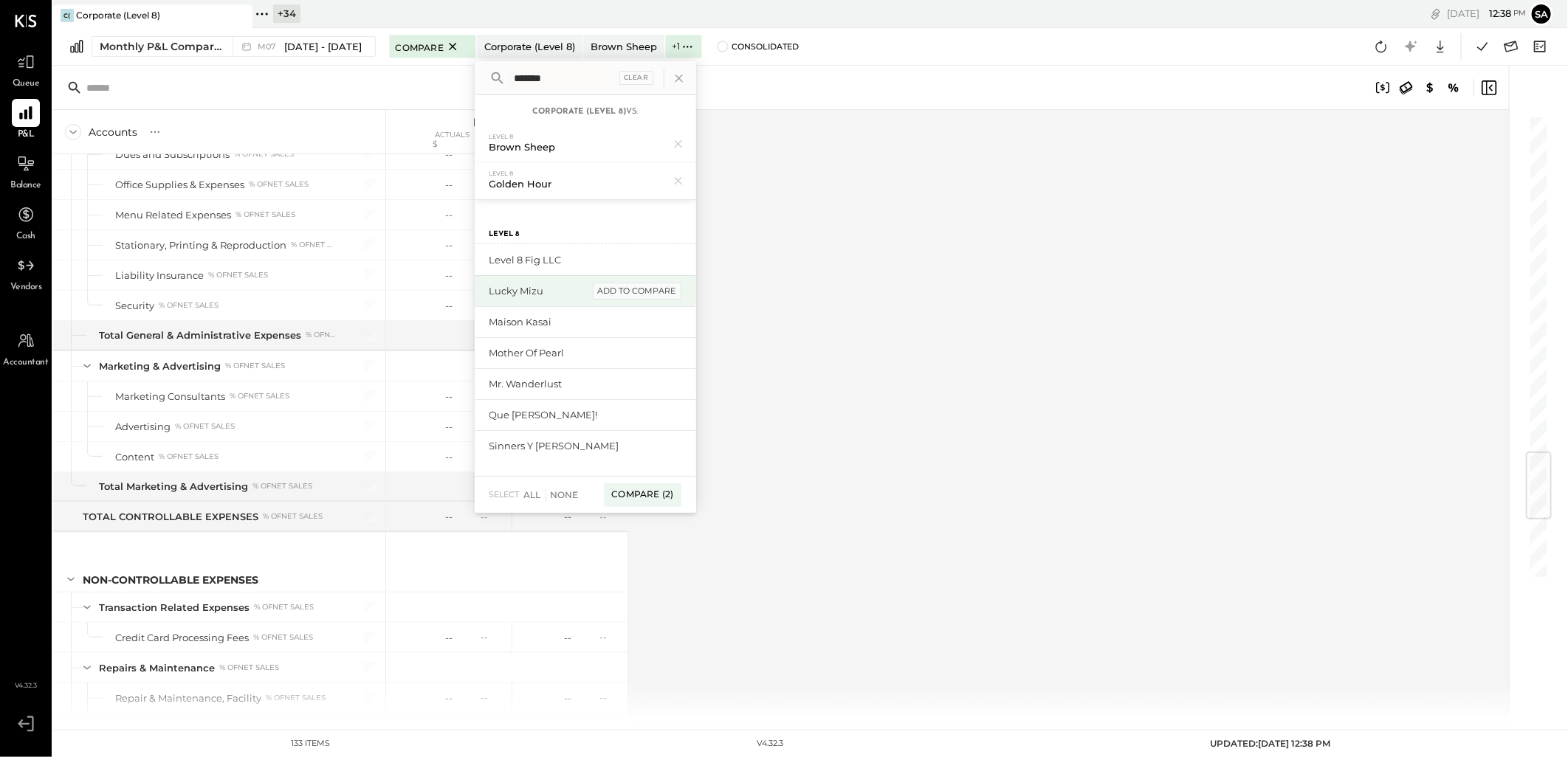
click at [618, 289] on div "add to compare" at bounding box center [637, 291] width 89 height 18
click at [609, 326] on div "add to compare" at bounding box center [637, 328] width 89 height 18
click at [621, 370] on div "add to compare" at bounding box center [637, 365] width 89 height 18
click at [618, 391] on div "add to compare" at bounding box center [637, 390] width 89 height 18
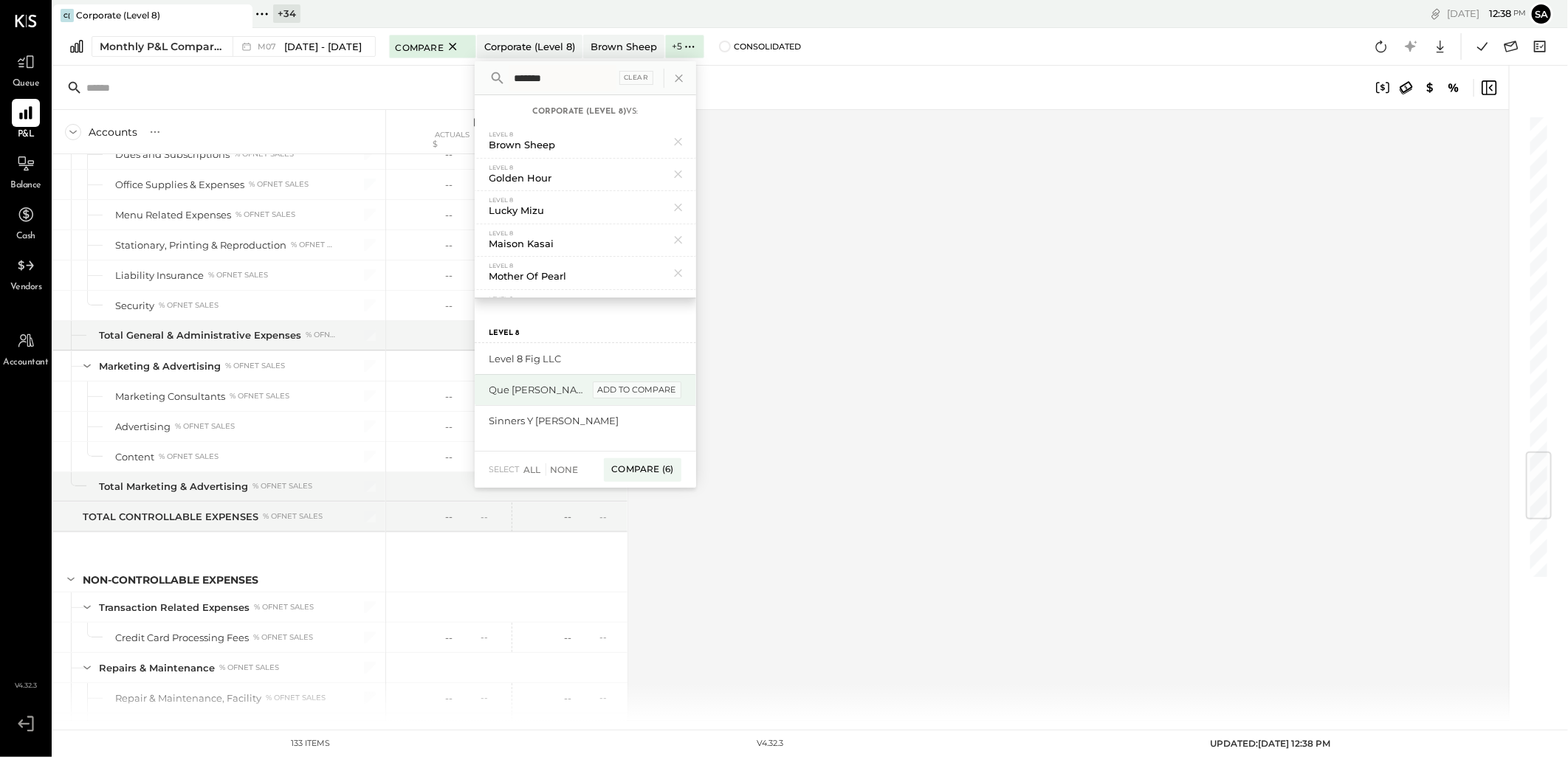
click at [623, 397] on div "add to compare" at bounding box center [637, 390] width 89 height 18
click at [625, 398] on div "add to compare" at bounding box center [637, 390] width 89 height 18
click at [643, 408] on div "Compare (8)" at bounding box center [642, 408] width 78 height 24
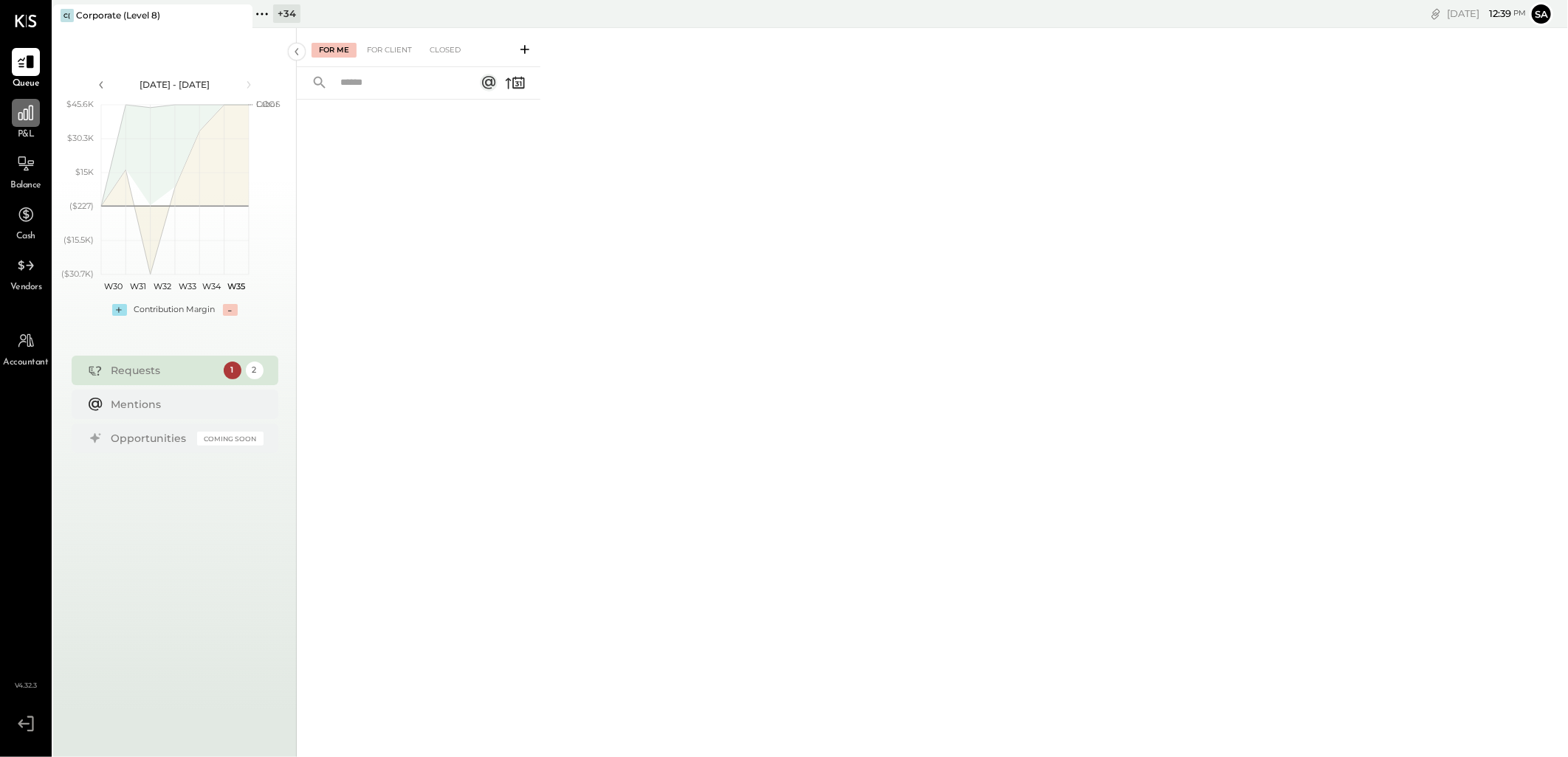
click at [17, 114] on icon at bounding box center [26, 113] width 19 height 19
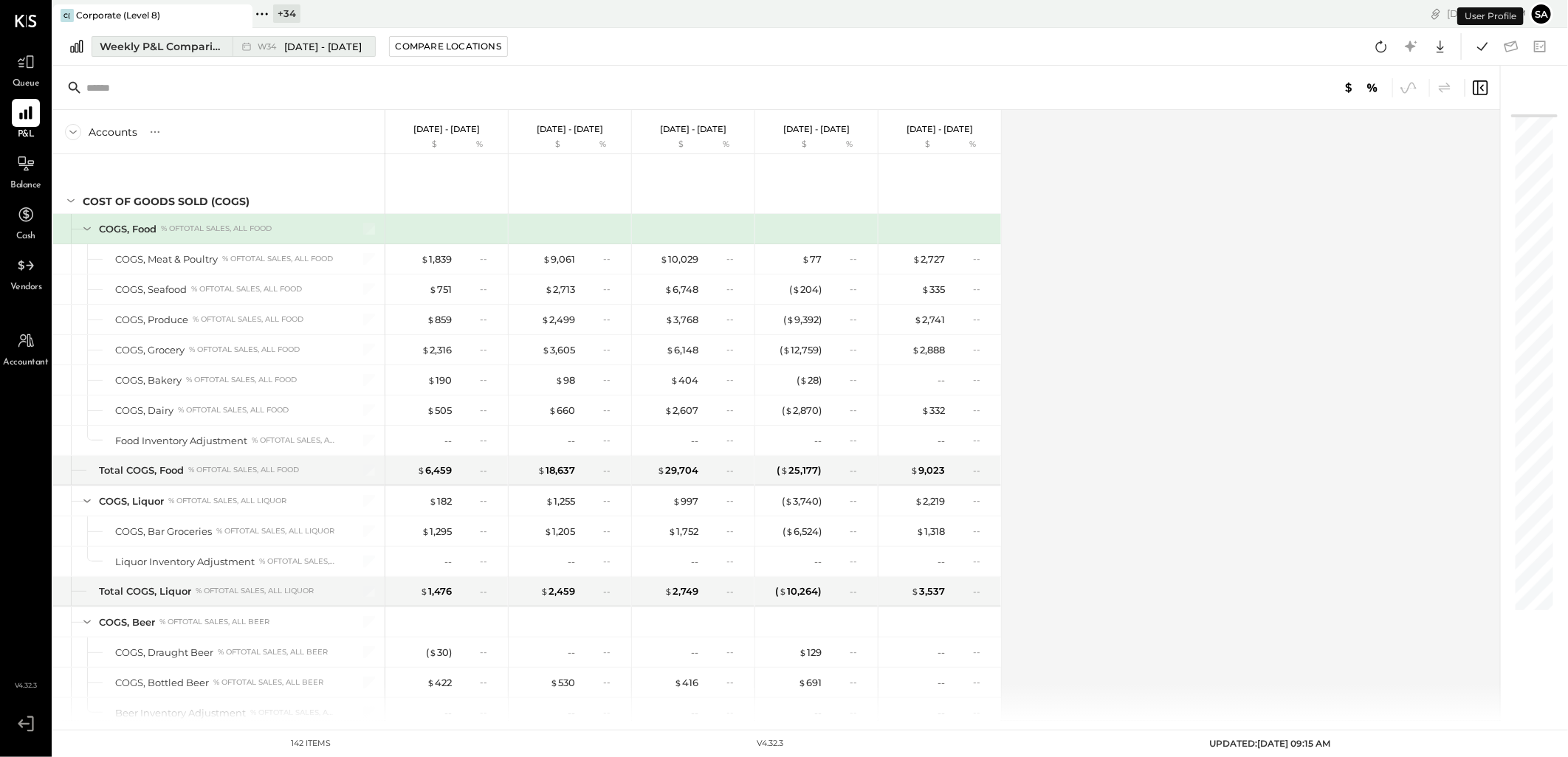
click at [172, 48] on div "Weekly P&L Comparison" at bounding box center [161, 46] width 124 height 15
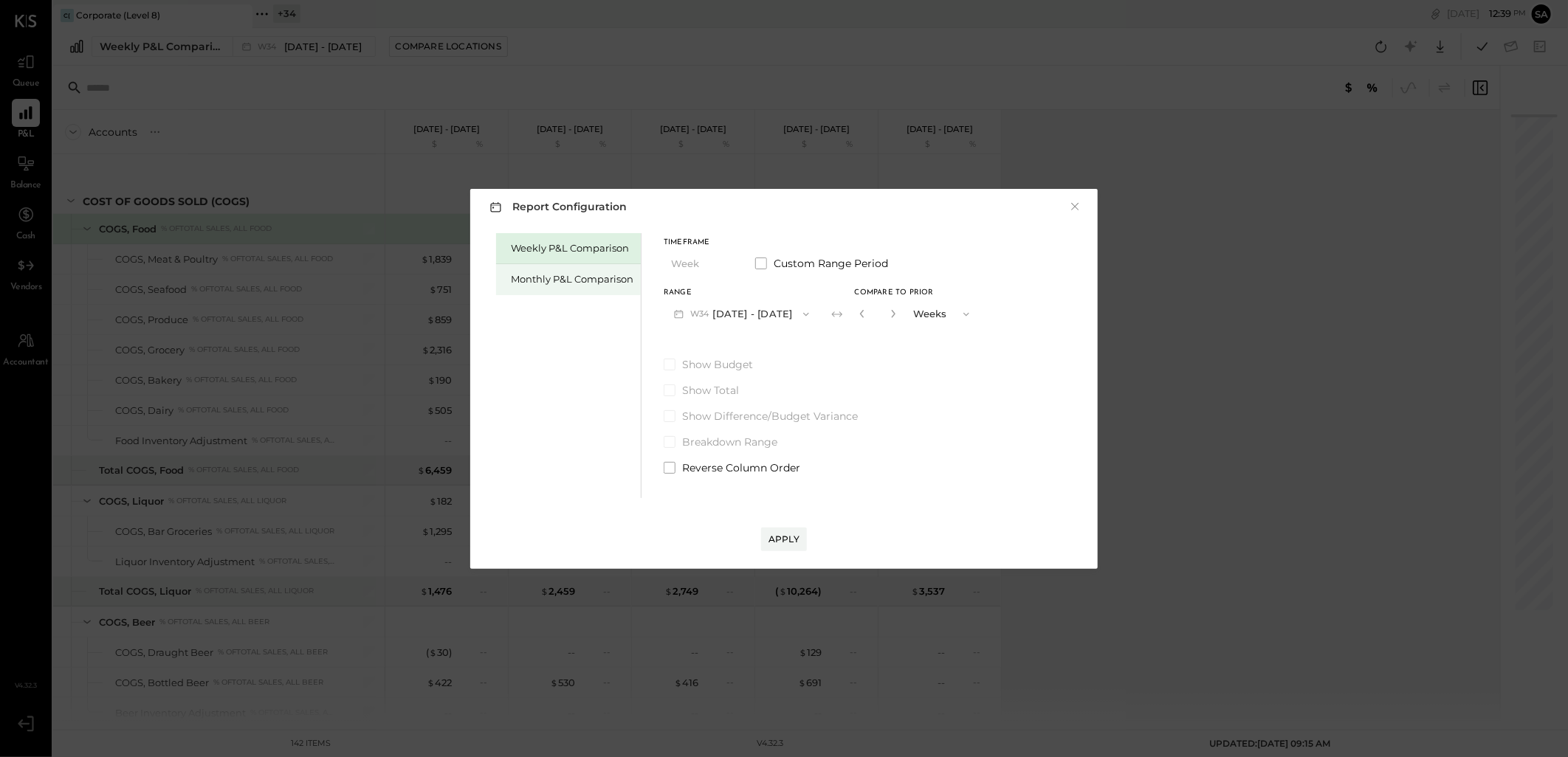
click at [599, 275] on div "Monthly P&L Comparison" at bounding box center [572, 279] width 122 height 14
click at [748, 313] on button "M08 Aug 1 - 31, 2025" at bounding box center [741, 313] width 156 height 27
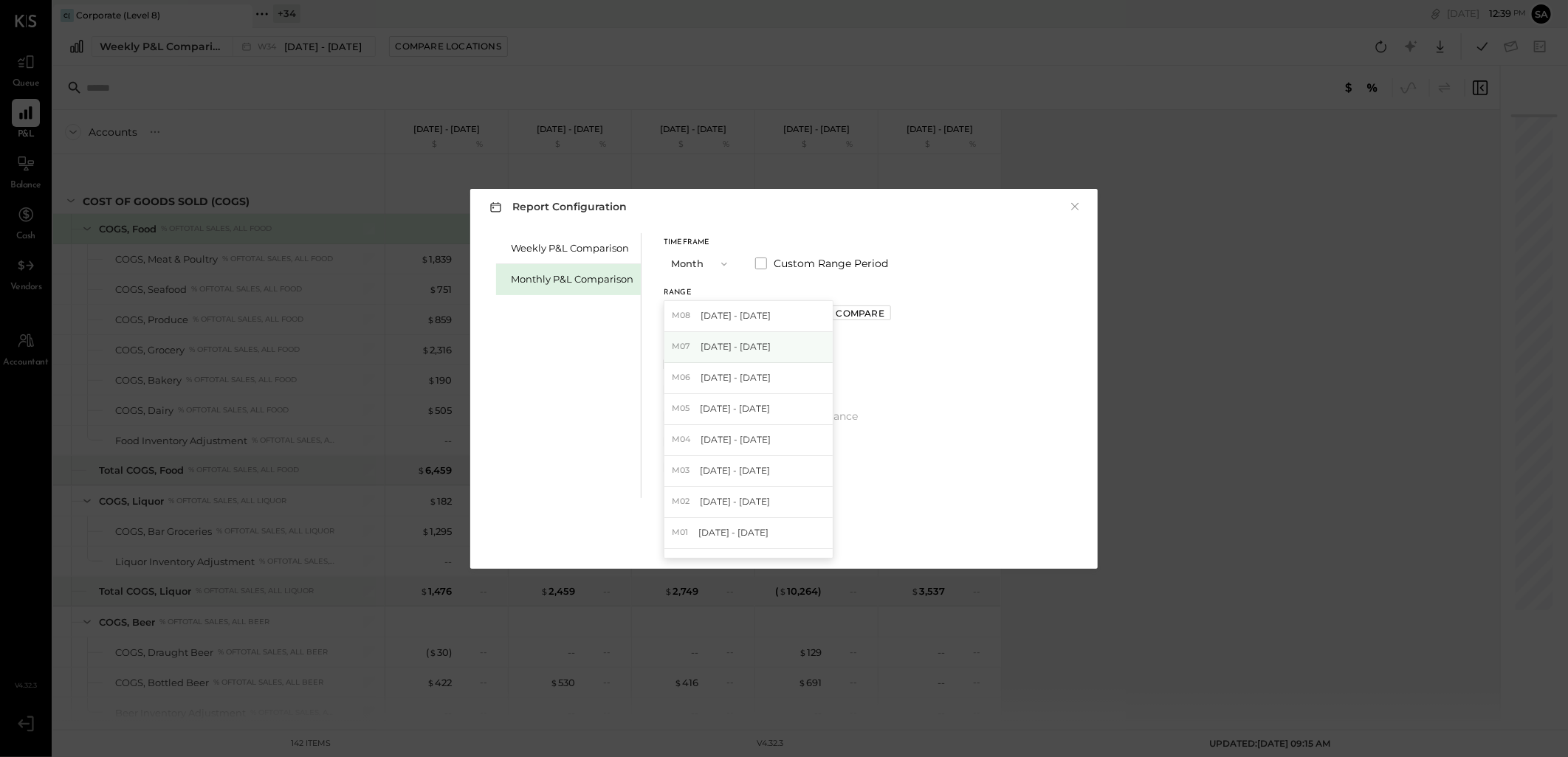
click at [753, 341] on span "[DATE] - [DATE]" at bounding box center [735, 346] width 70 height 12
click at [788, 537] on div "Apply" at bounding box center [784, 538] width 31 height 12
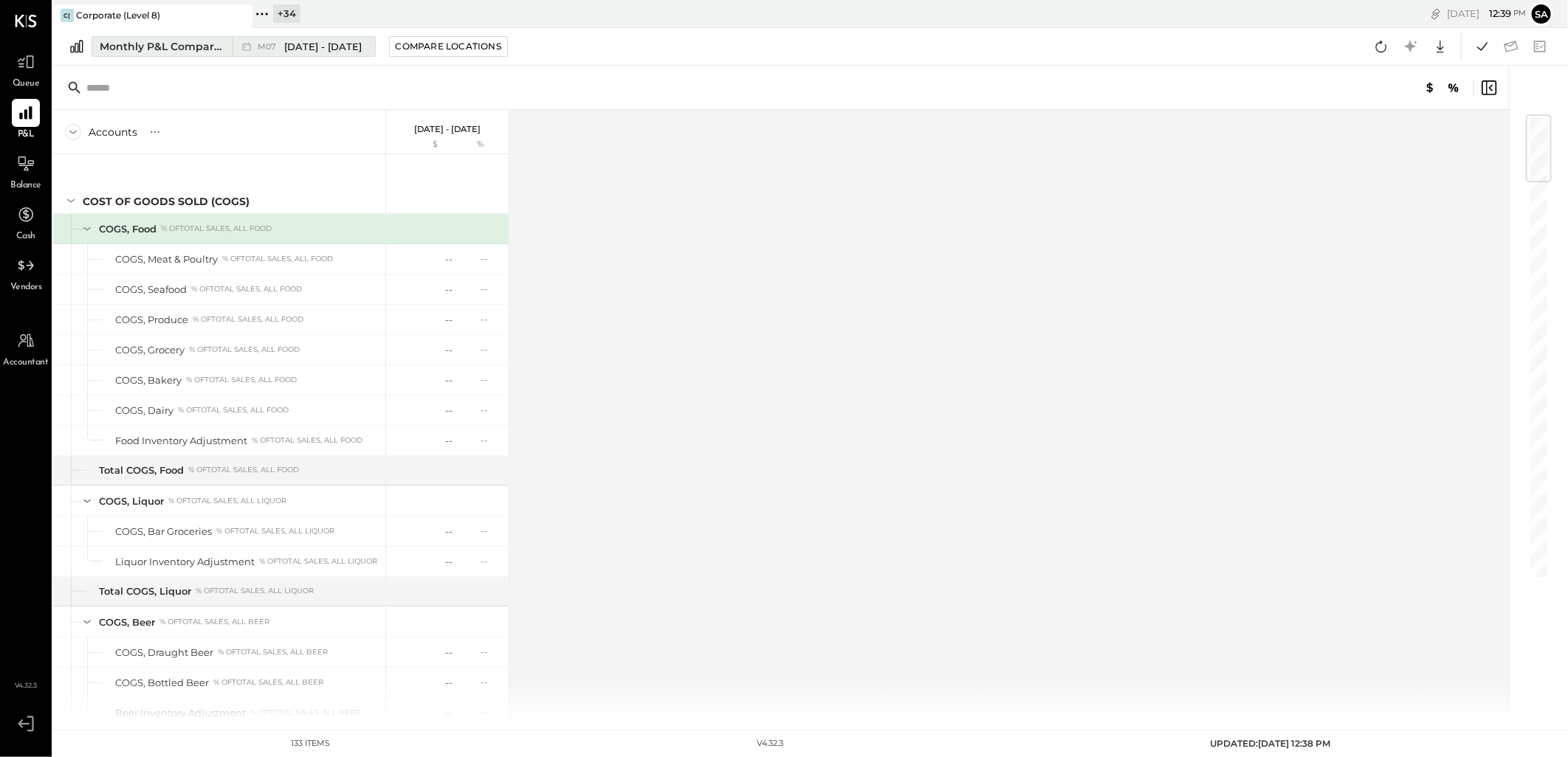
click at [188, 46] on div "Monthly P&L Comparison" at bounding box center [161, 46] width 124 height 15
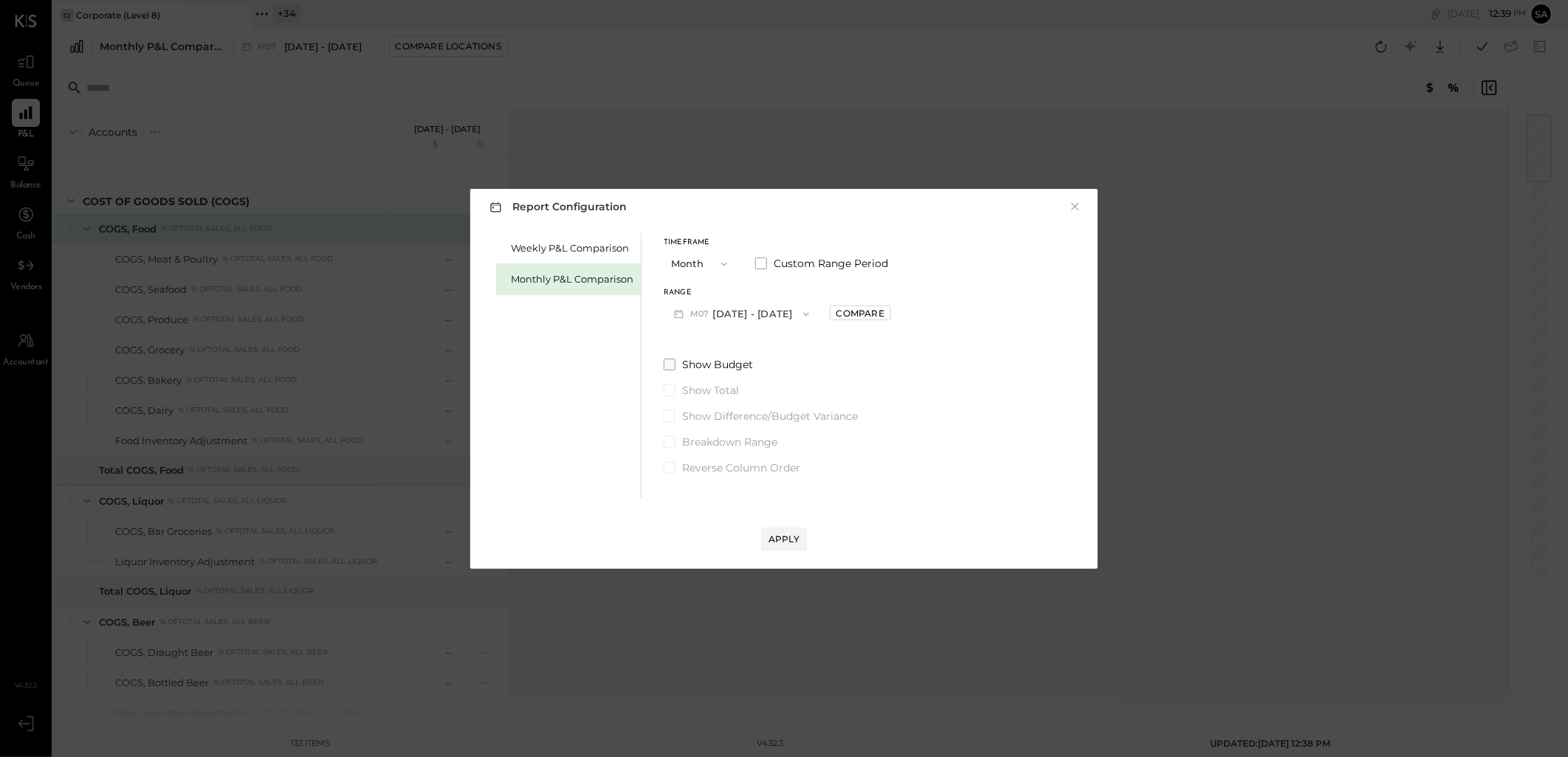
click at [678, 370] on label "Show Budget" at bounding box center [777, 365] width 227 height 15
click at [777, 543] on div "Apply" at bounding box center [784, 538] width 31 height 12
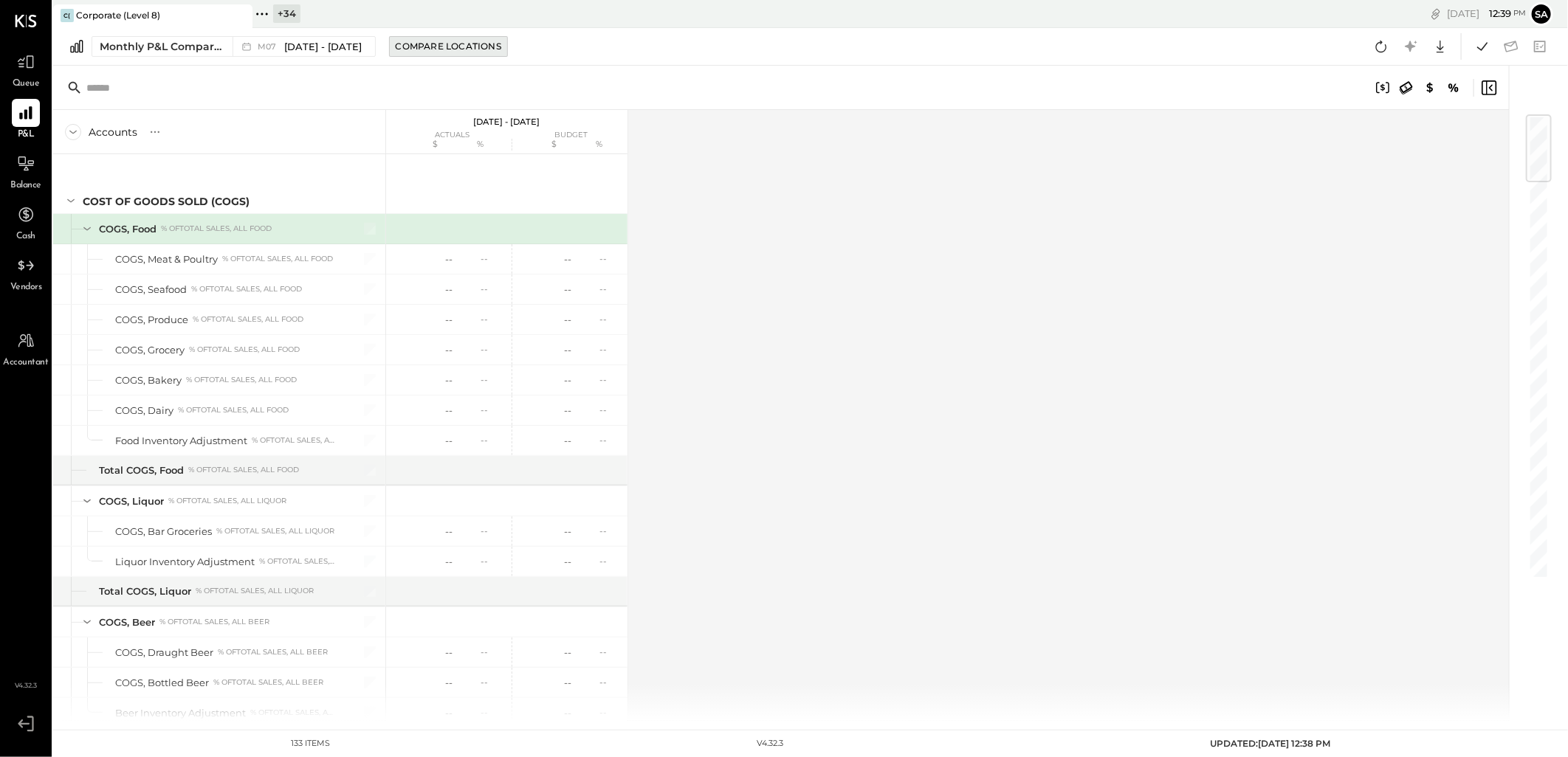
click at [453, 37] on button "Compare Locations" at bounding box center [449, 46] width 119 height 21
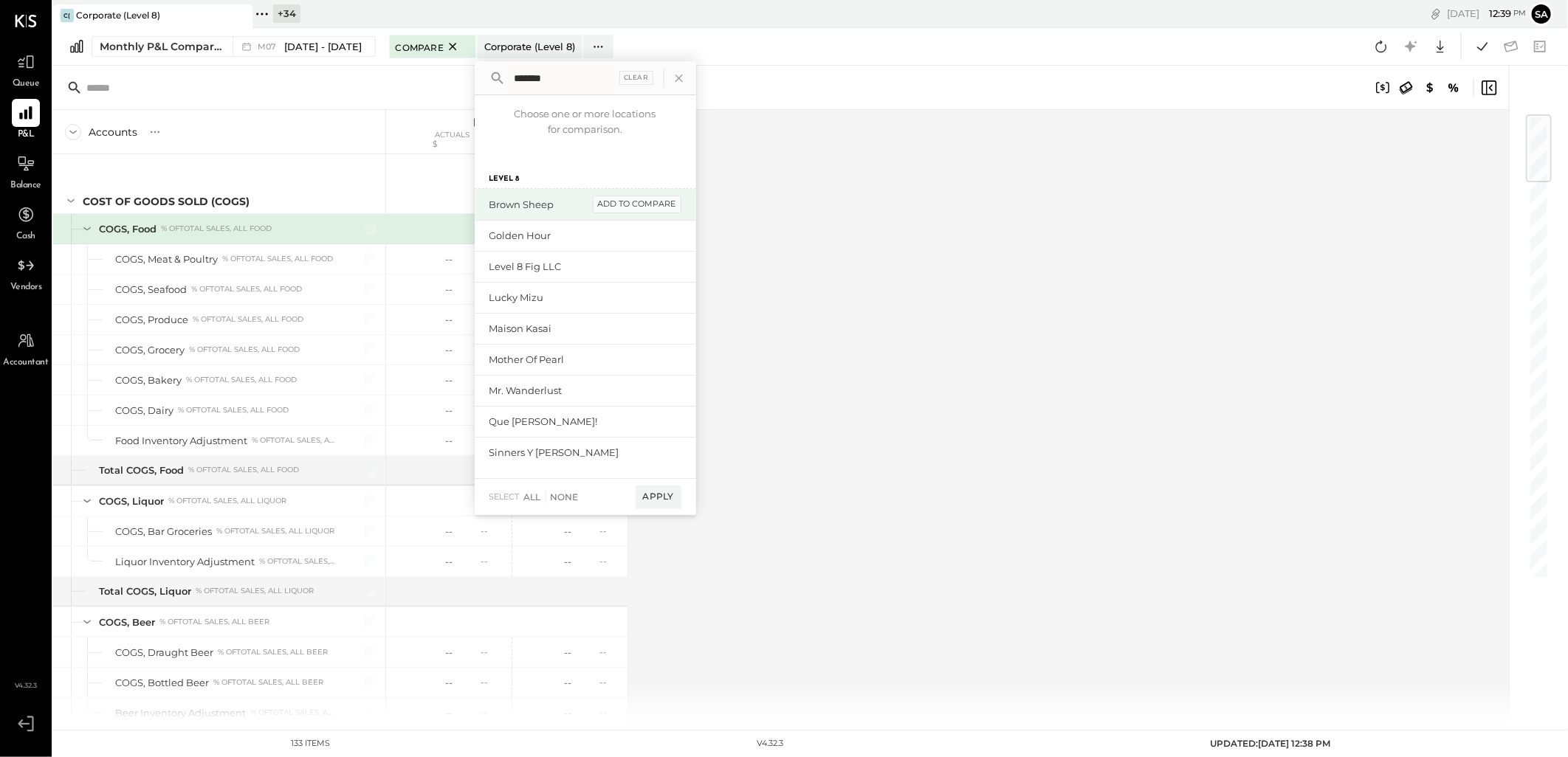
type input "*******"
click at [629, 204] on div "add to compare" at bounding box center [637, 204] width 89 height 18
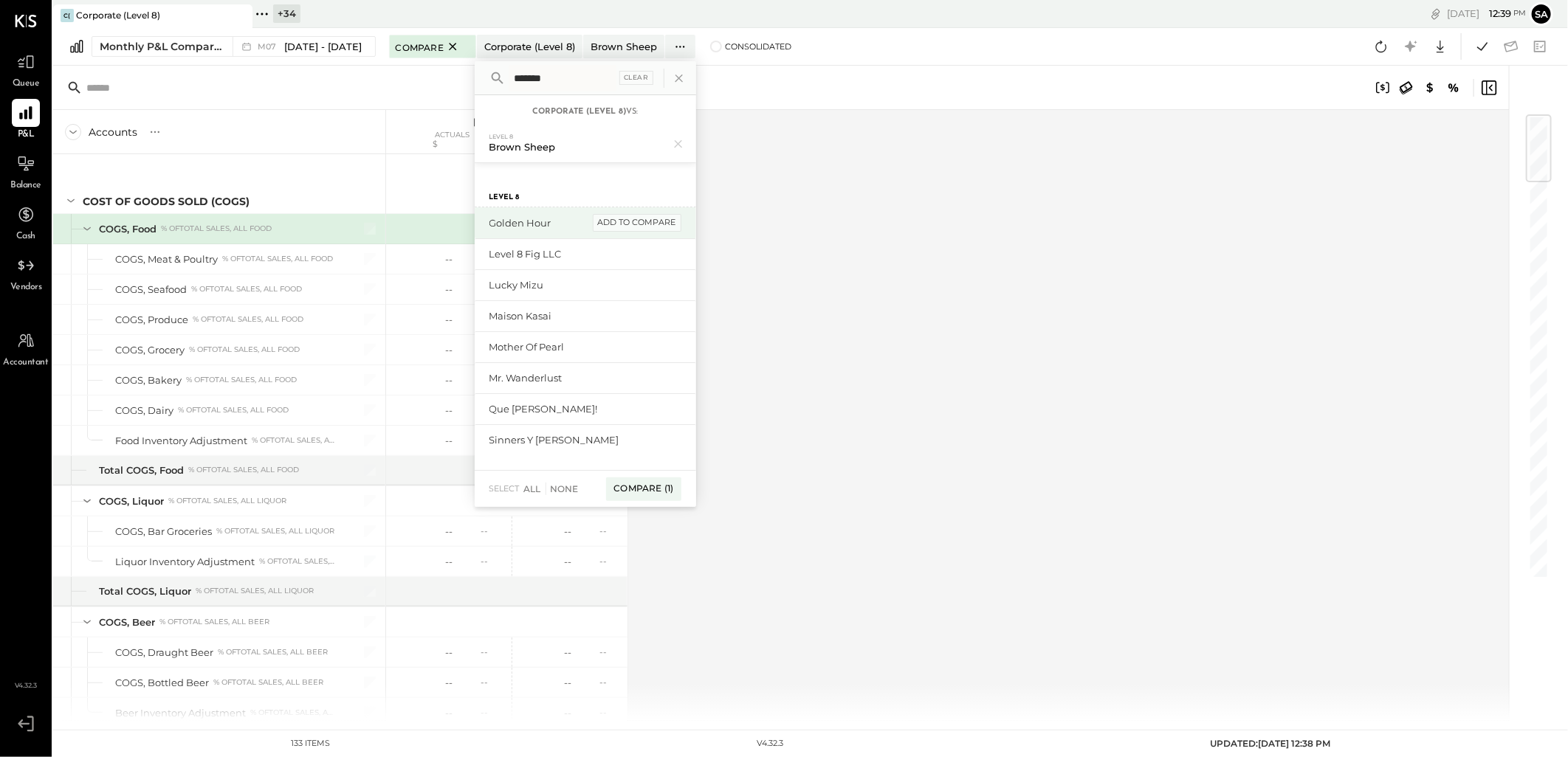
click at [632, 220] on div "add to compare" at bounding box center [637, 222] width 89 height 18
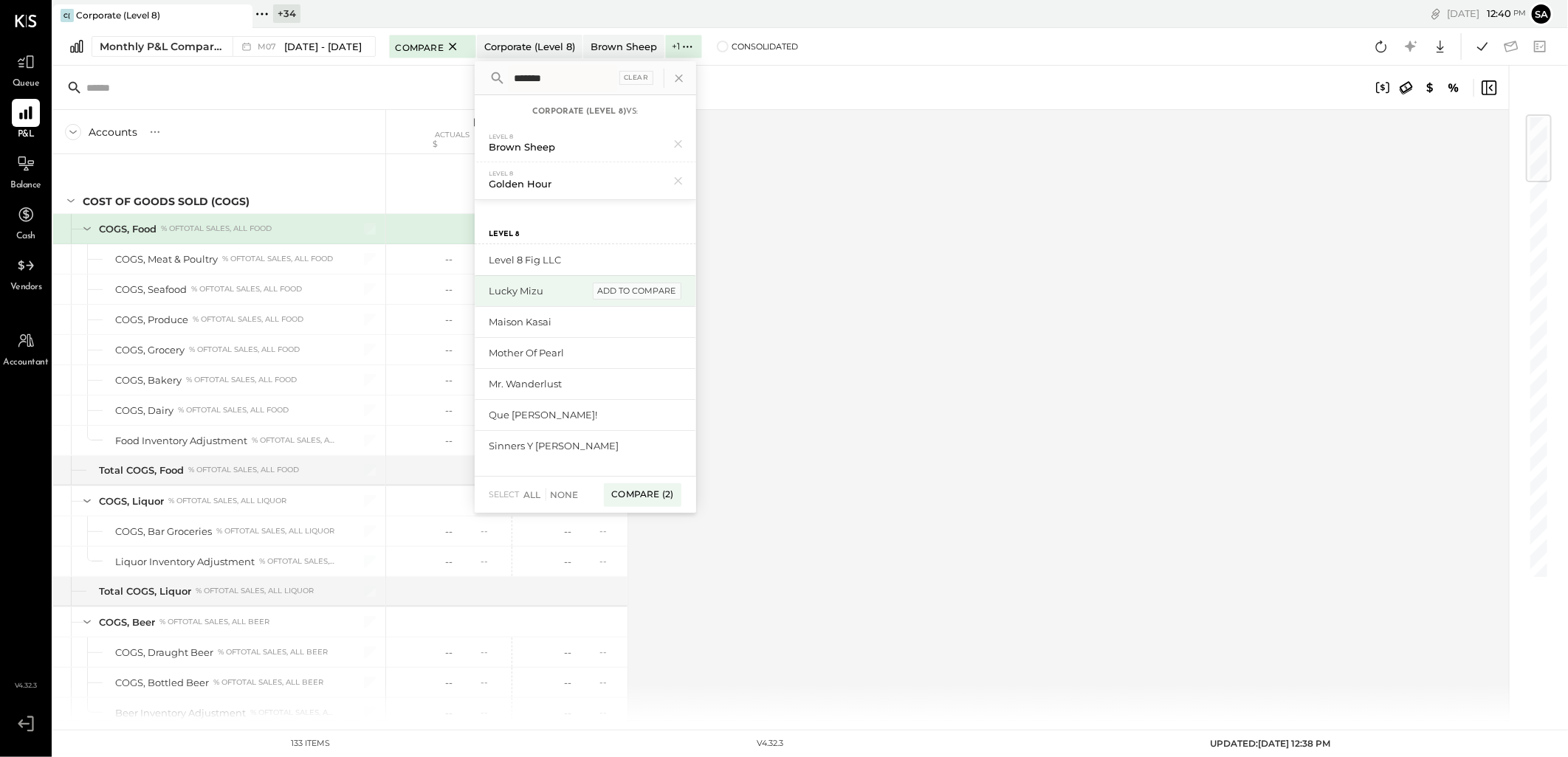
click at [636, 295] on div "add to compare" at bounding box center [637, 291] width 89 height 18
click at [608, 326] on div "add to compare" at bounding box center [637, 328] width 89 height 18
click at [624, 357] on div "add to compare" at bounding box center [637, 365] width 89 height 18
click at [628, 391] on div "add to compare" at bounding box center [637, 390] width 89 height 18
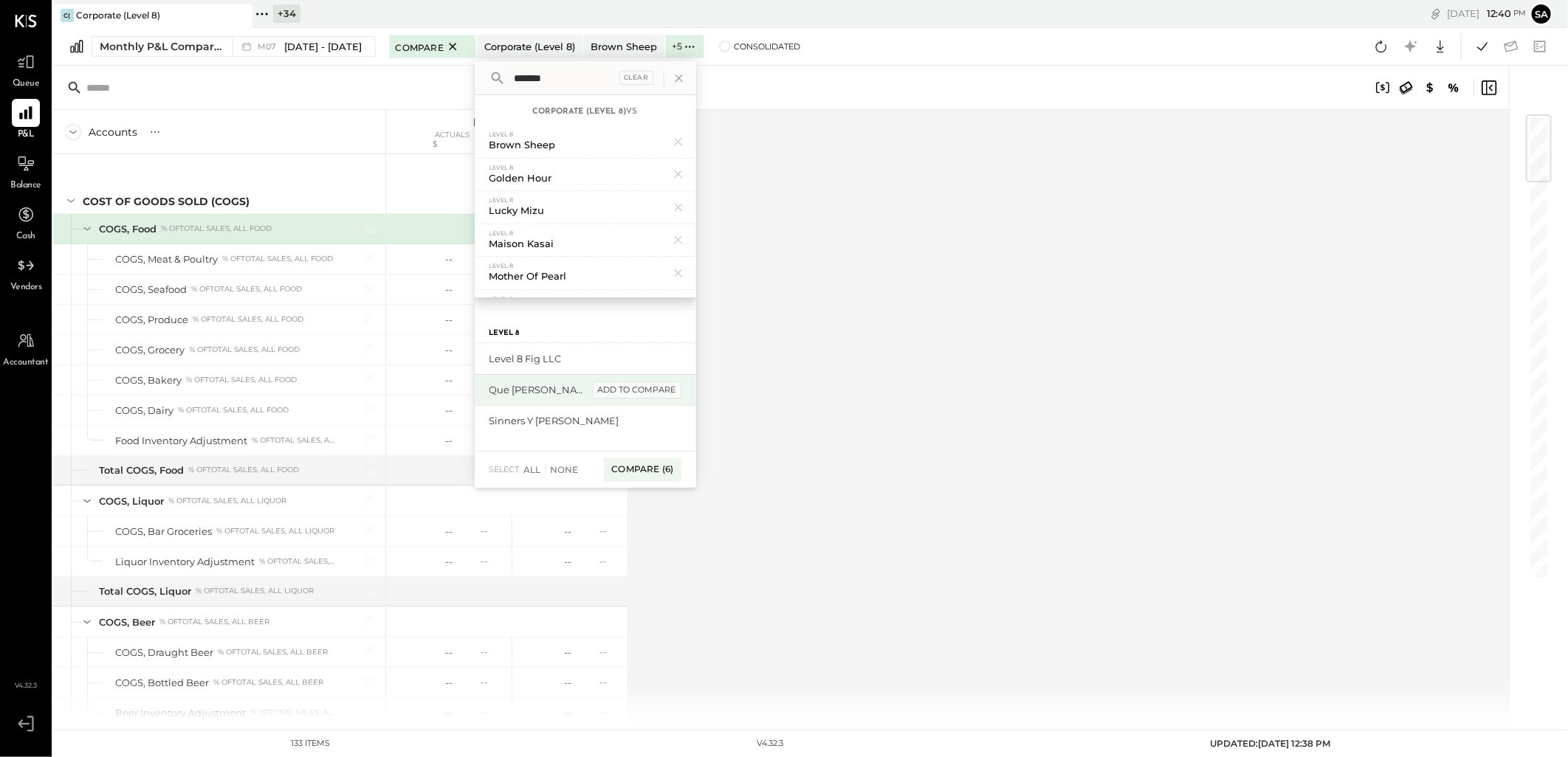
click at [631, 395] on div "add to compare" at bounding box center [637, 390] width 89 height 18
click at [630, 393] on div "add to compare" at bounding box center [637, 390] width 89 height 18
click at [641, 408] on div "Compare (8)" at bounding box center [642, 408] width 78 height 24
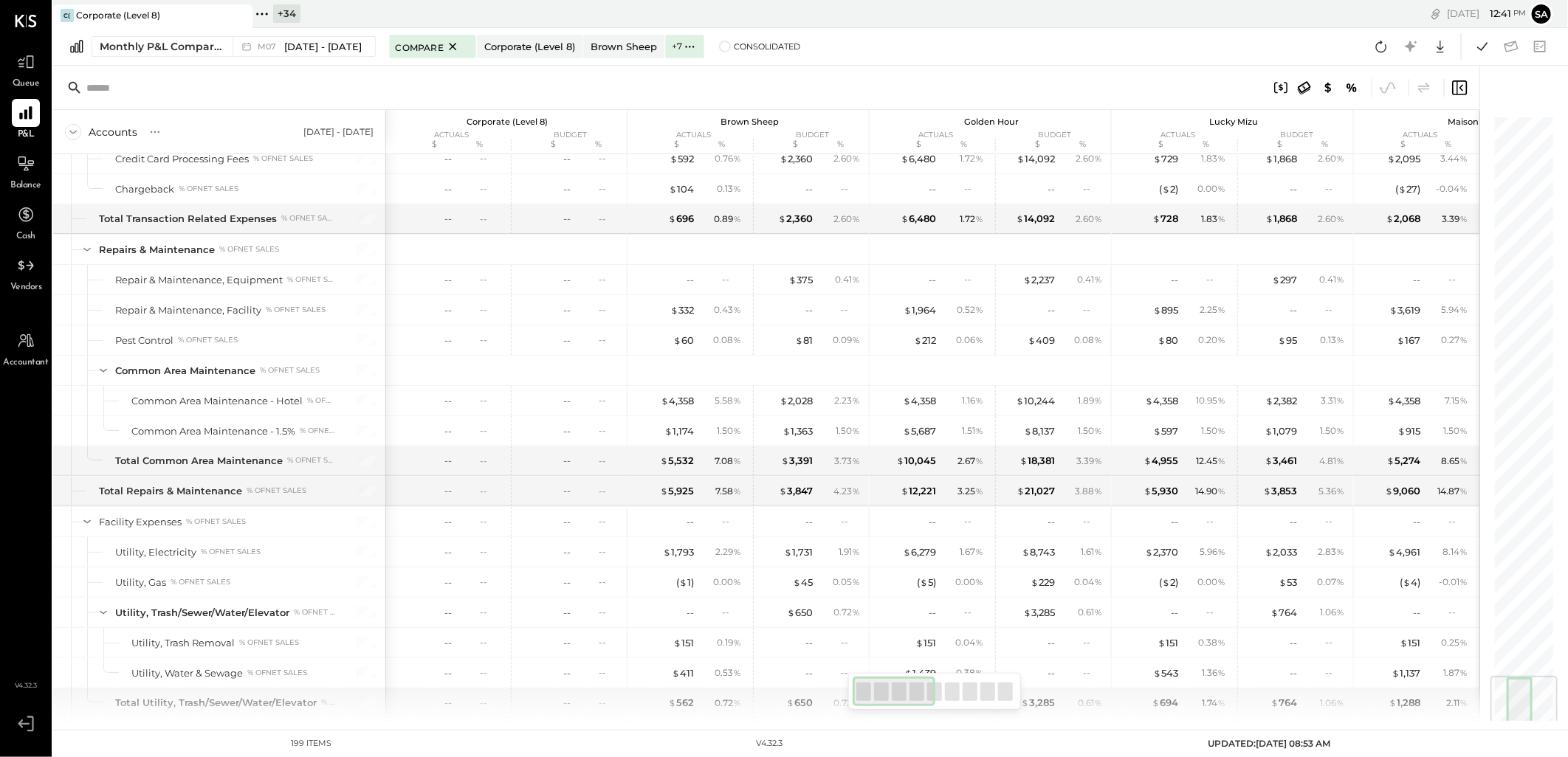
scroll to position [4712, 0]
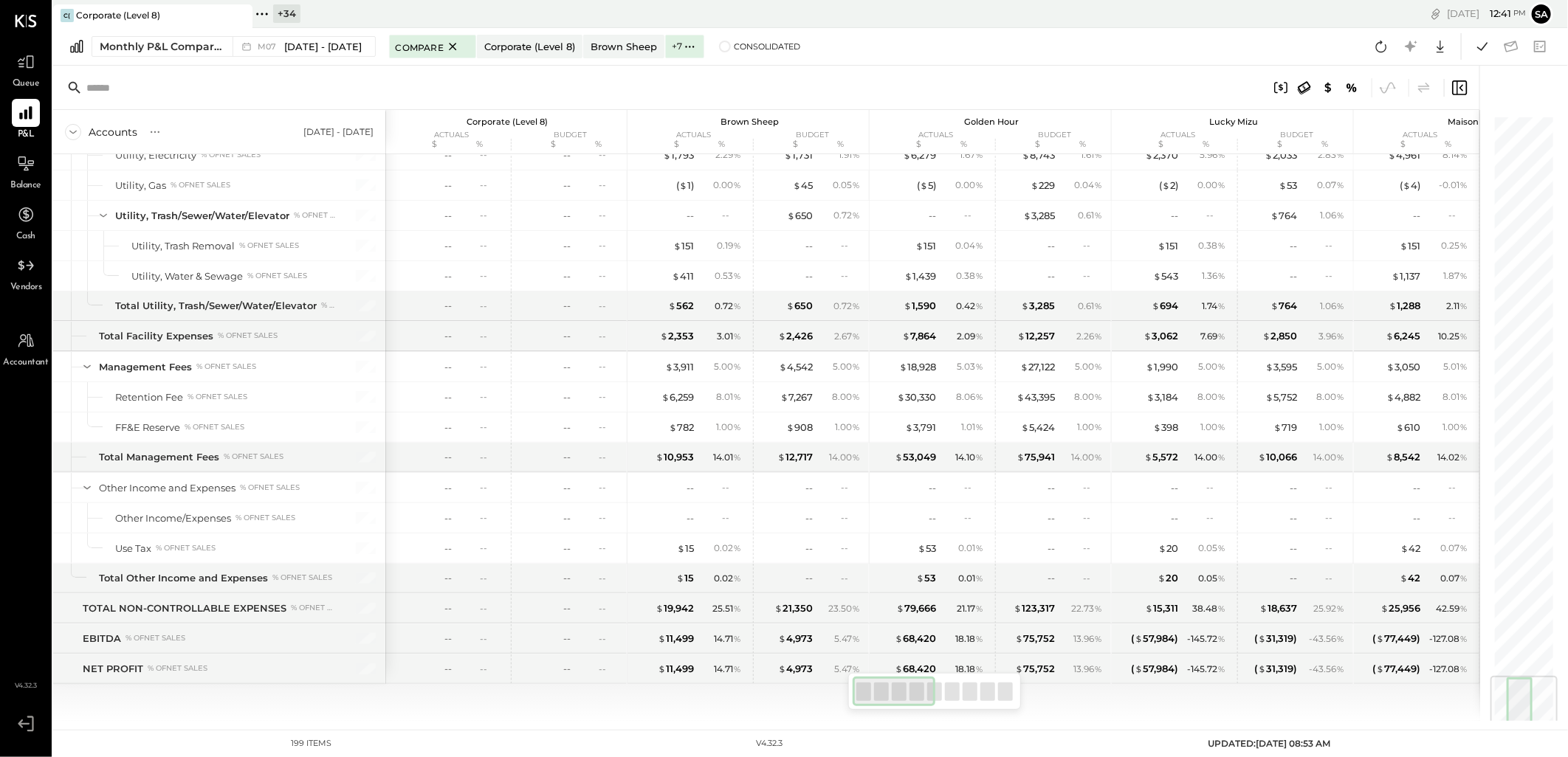
drag, startPoint x: 1381, startPoint y: 48, endPoint x: 1307, endPoint y: 210, distance: 178.1
click at [1381, 48] on icon at bounding box center [1381, 46] width 19 height 19
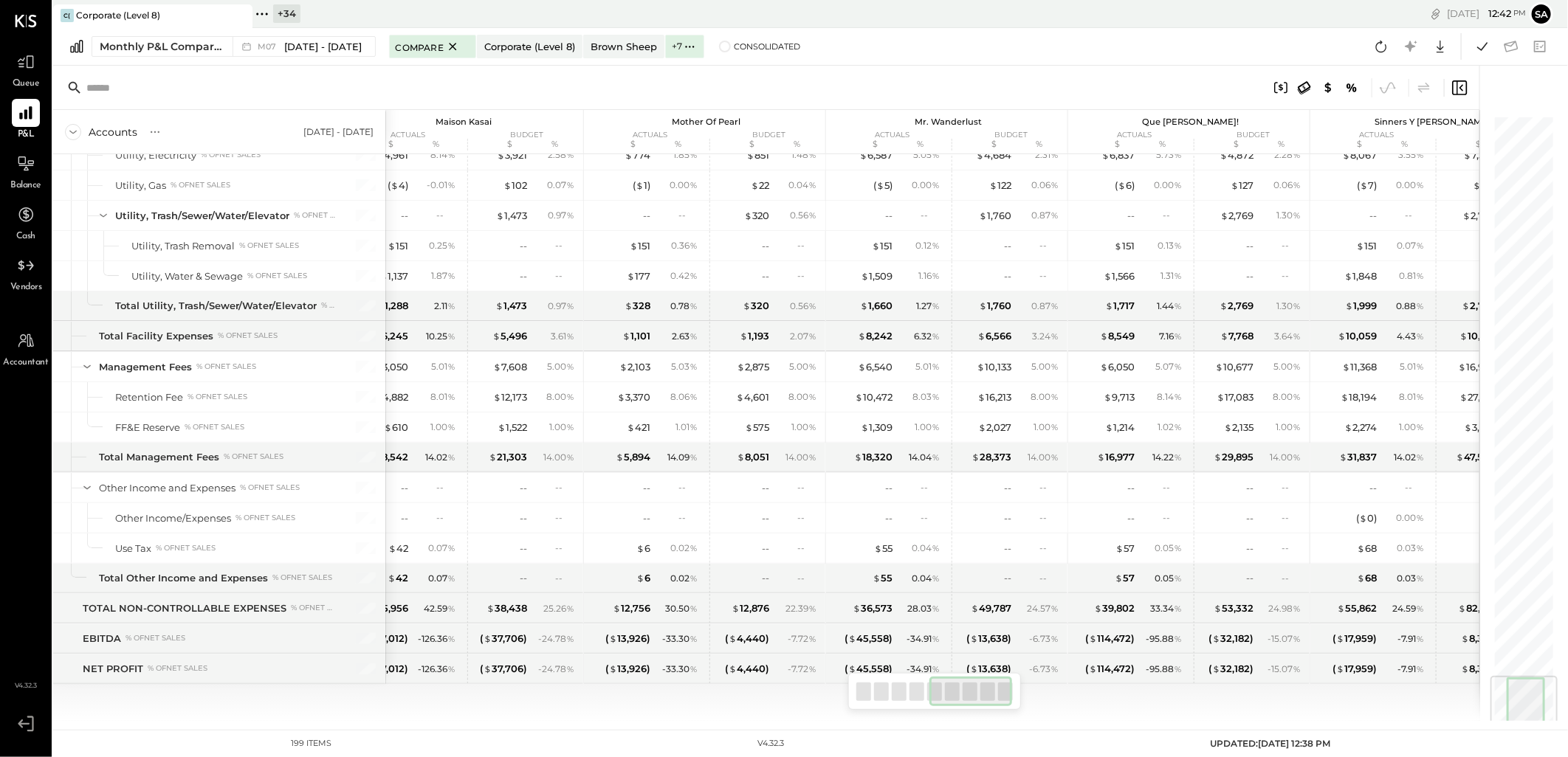
scroll to position [0, 1021]
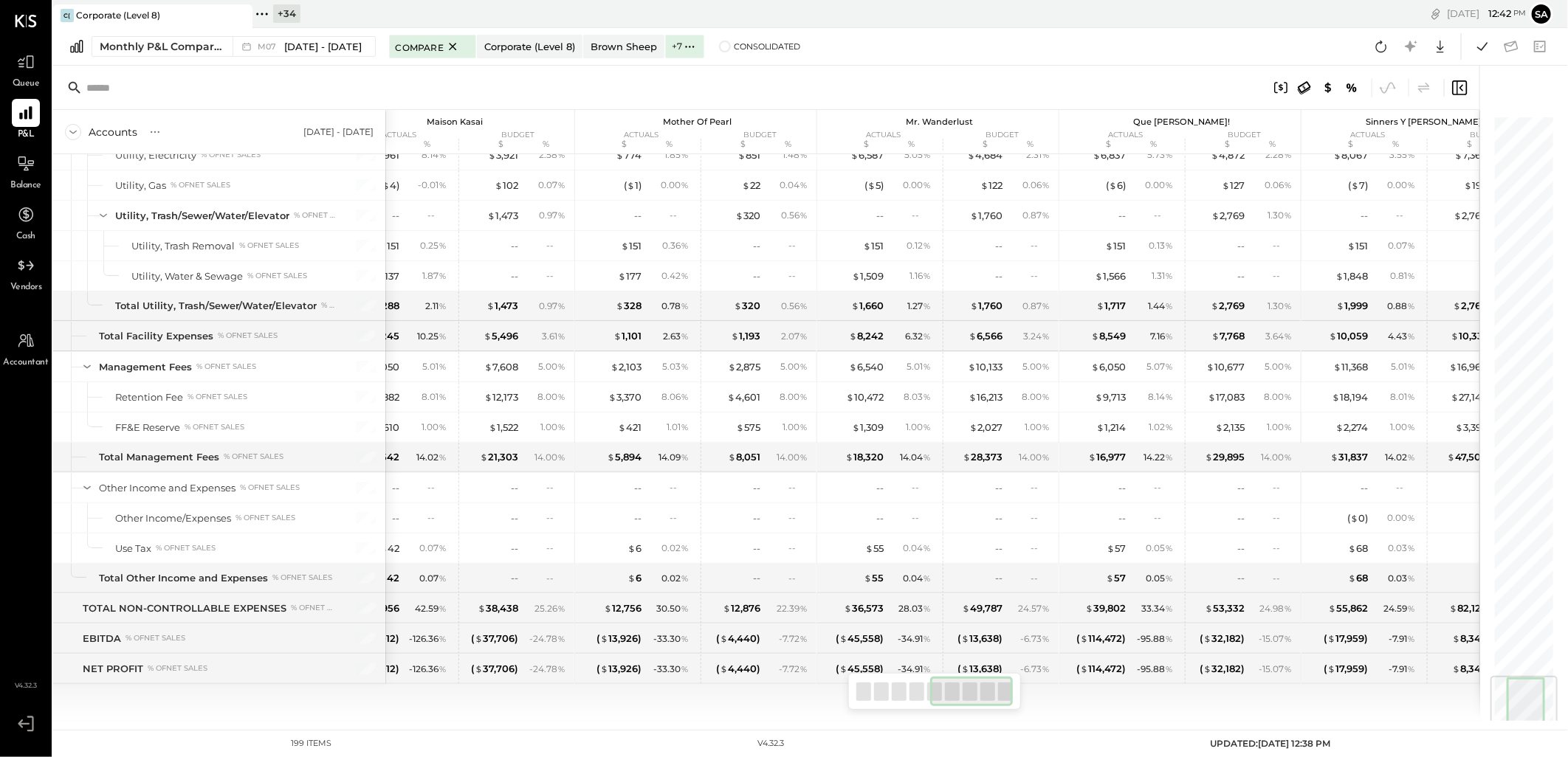
drag, startPoint x: 951, startPoint y: 696, endPoint x: 1002, endPoint y: 699, distance: 51.1
click at [1002, 699] on div at bounding box center [972, 691] width 83 height 29
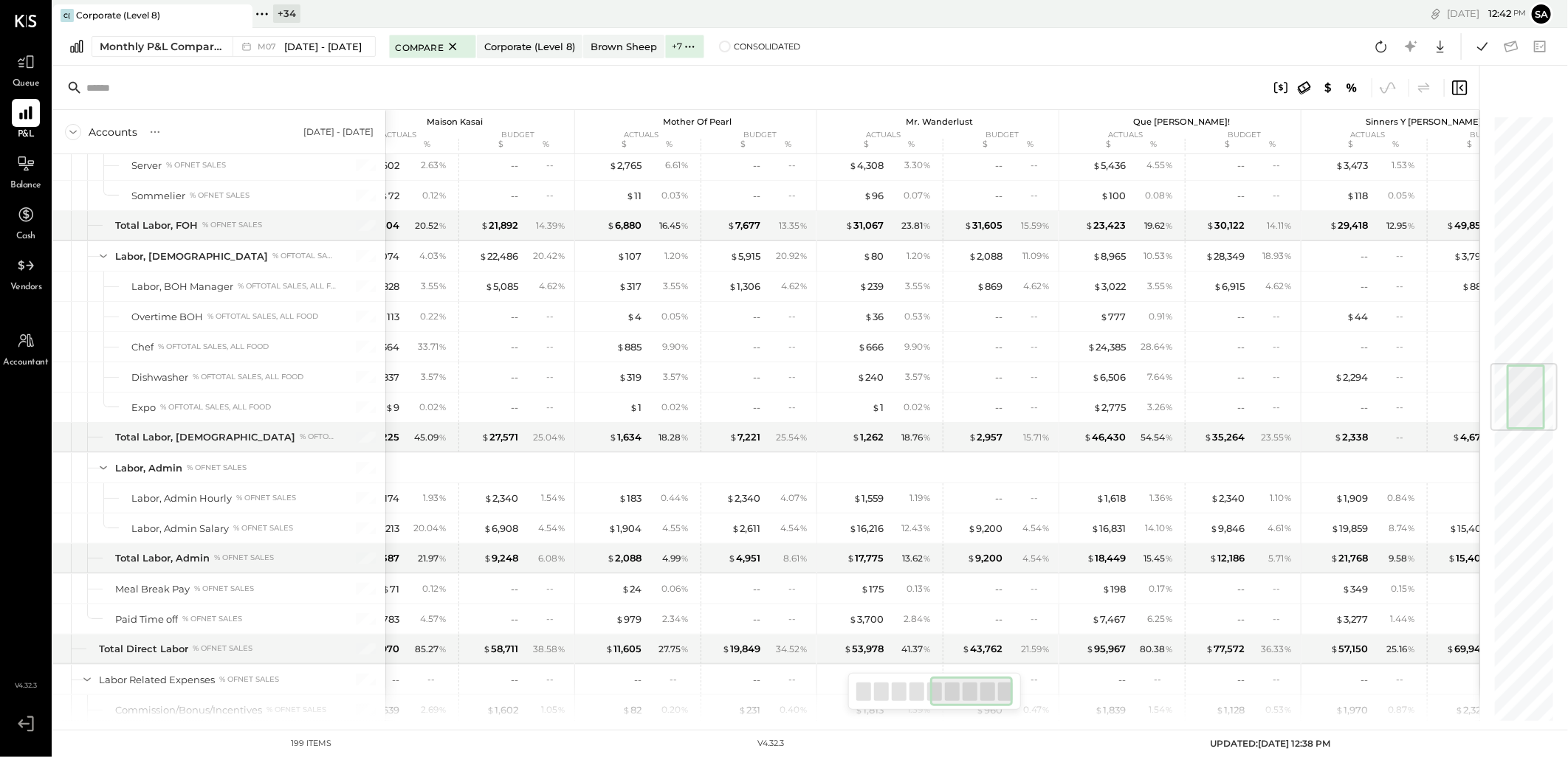
scroll to position [1596, 0]
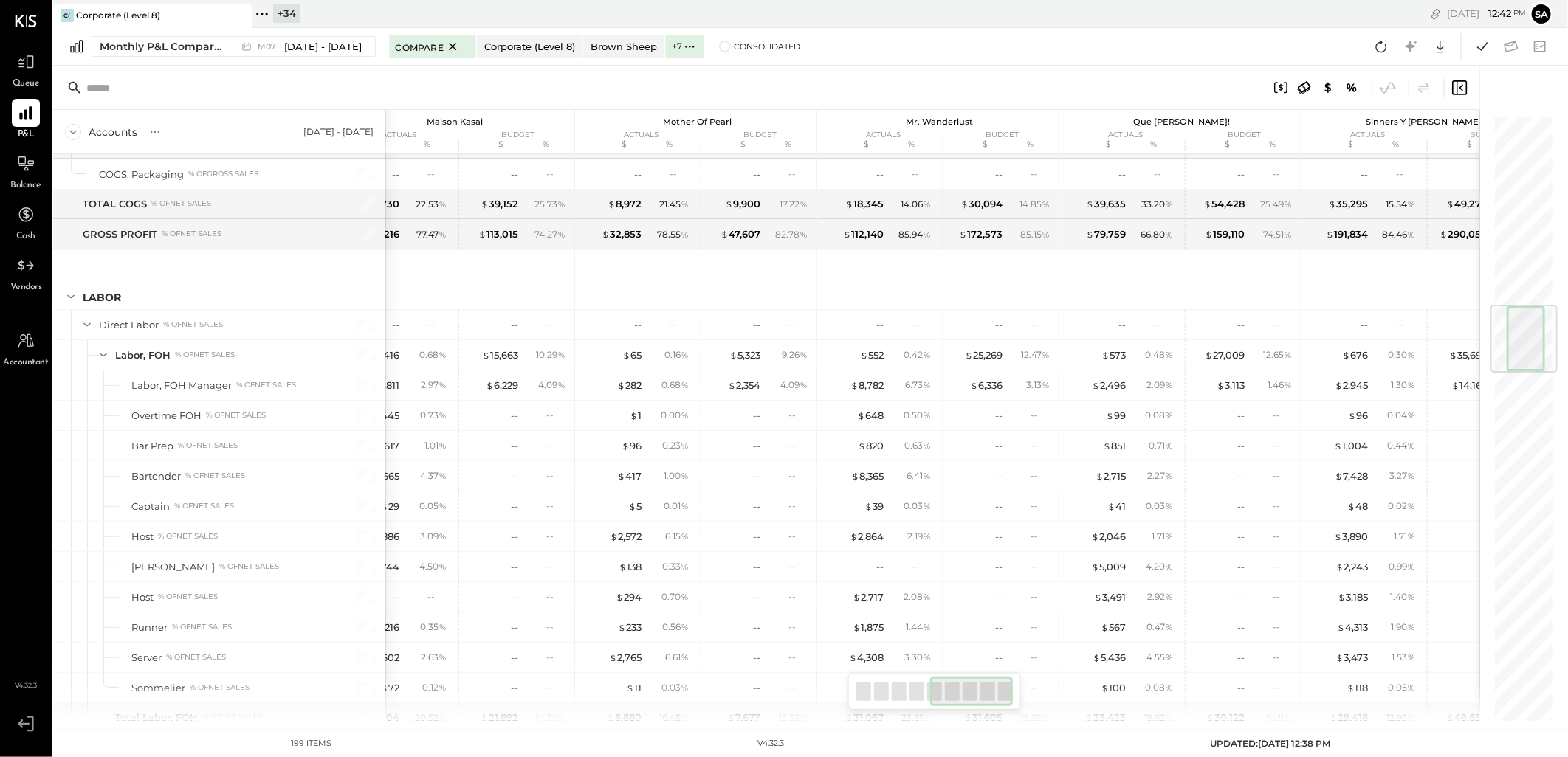
drag, startPoint x: 1437, startPoint y: 45, endPoint x: 1386, endPoint y: 169, distance: 134.1
click at [1437, 45] on icon at bounding box center [1440, 46] width 19 height 19
click at [1368, 122] on div "Excel" at bounding box center [1394, 132] width 118 height 31
click at [719, 45] on span at bounding box center [725, 46] width 11 height 11
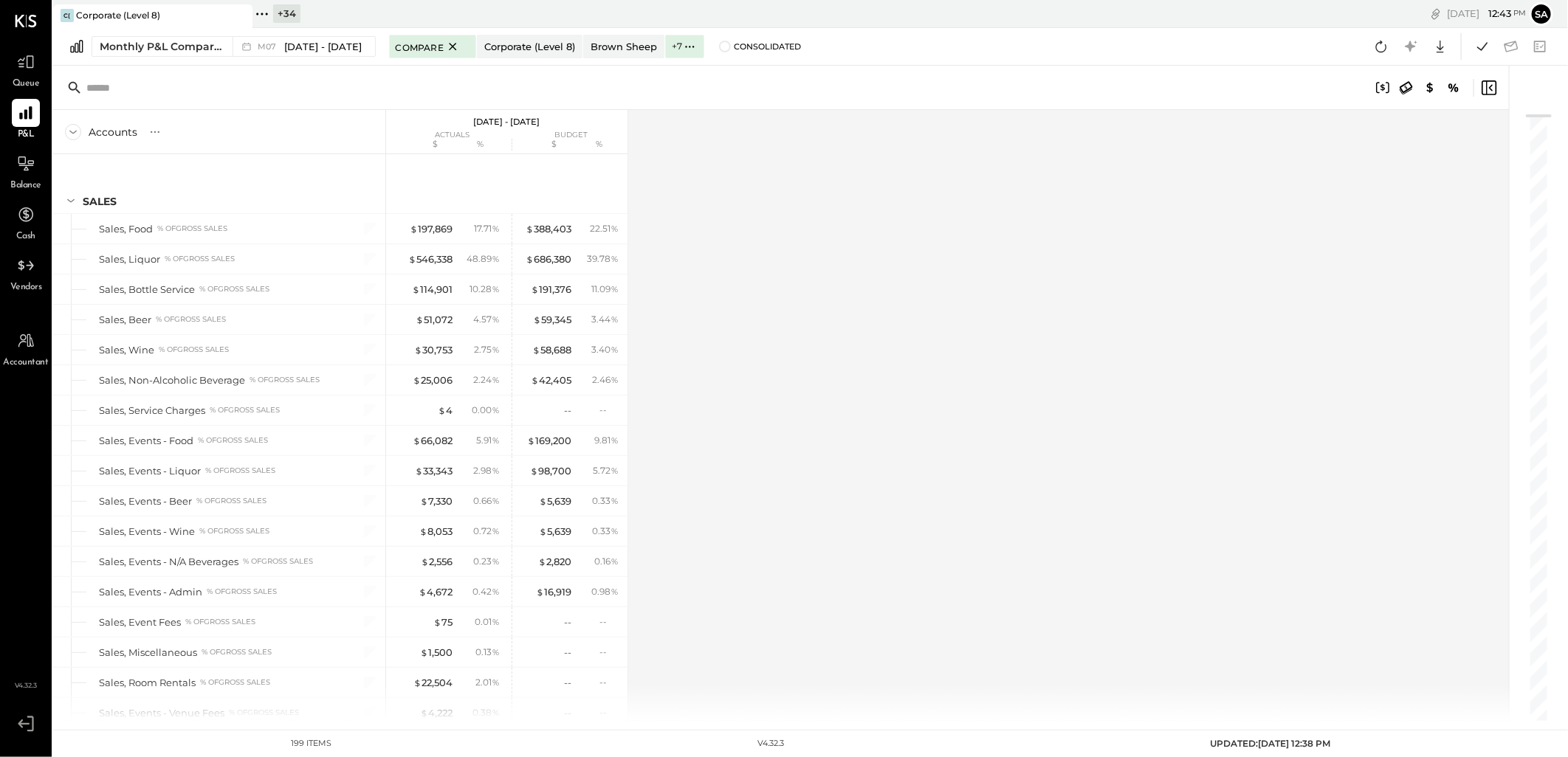
click at [819, 323] on div "Accounts S % GL Jul 1 - 31, 2025 actuals budget $ % $ % SALES Sales, Food % of …" at bounding box center [782, 415] width 1457 height 611
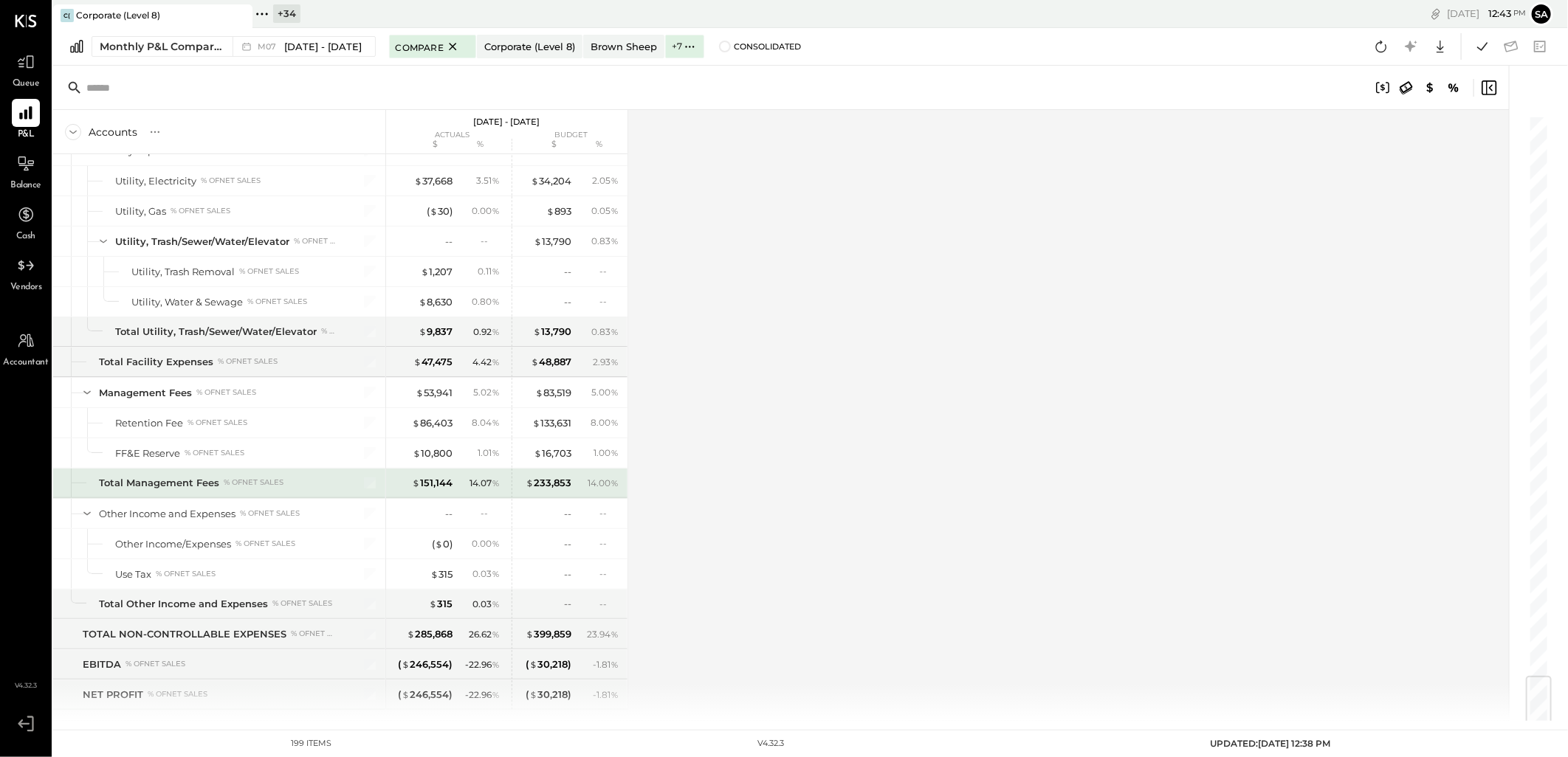
scroll to position [4712, 0]
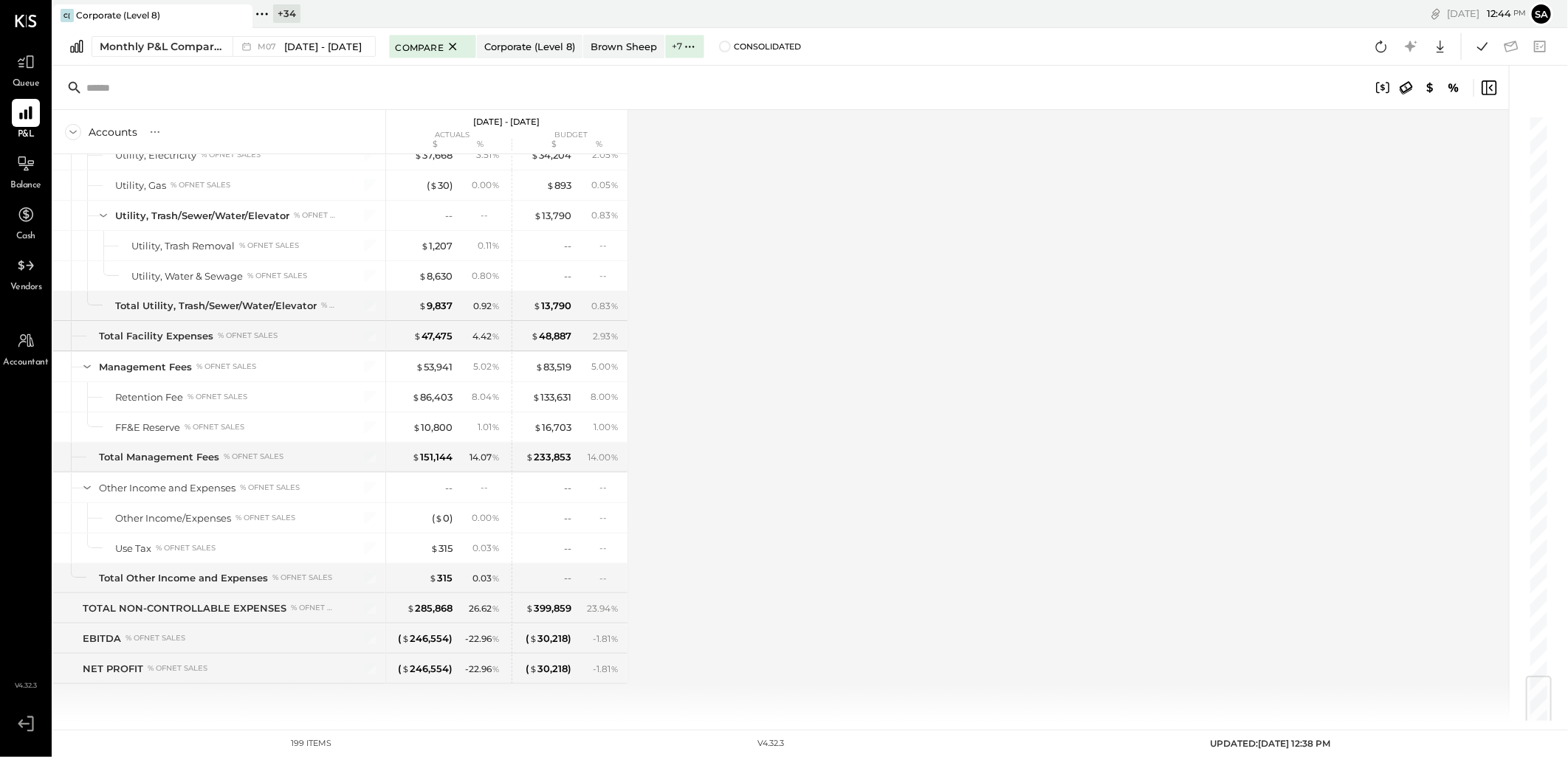
drag, startPoint x: 1435, startPoint y: 48, endPoint x: 1436, endPoint y: 90, distance: 42.0
click at [1435, 48] on icon at bounding box center [1440, 46] width 19 height 19
click at [1384, 135] on div "Excel" at bounding box center [1394, 132] width 118 height 31
drag, startPoint x: 930, startPoint y: 401, endPoint x: 1071, endPoint y: 395, distance: 141.1
click at [931, 400] on div "Accounts S % GL Jul 1 - 31, 2025 actuals budget $ % $ % SALES Sales, Food % of …" at bounding box center [782, 415] width 1457 height 611
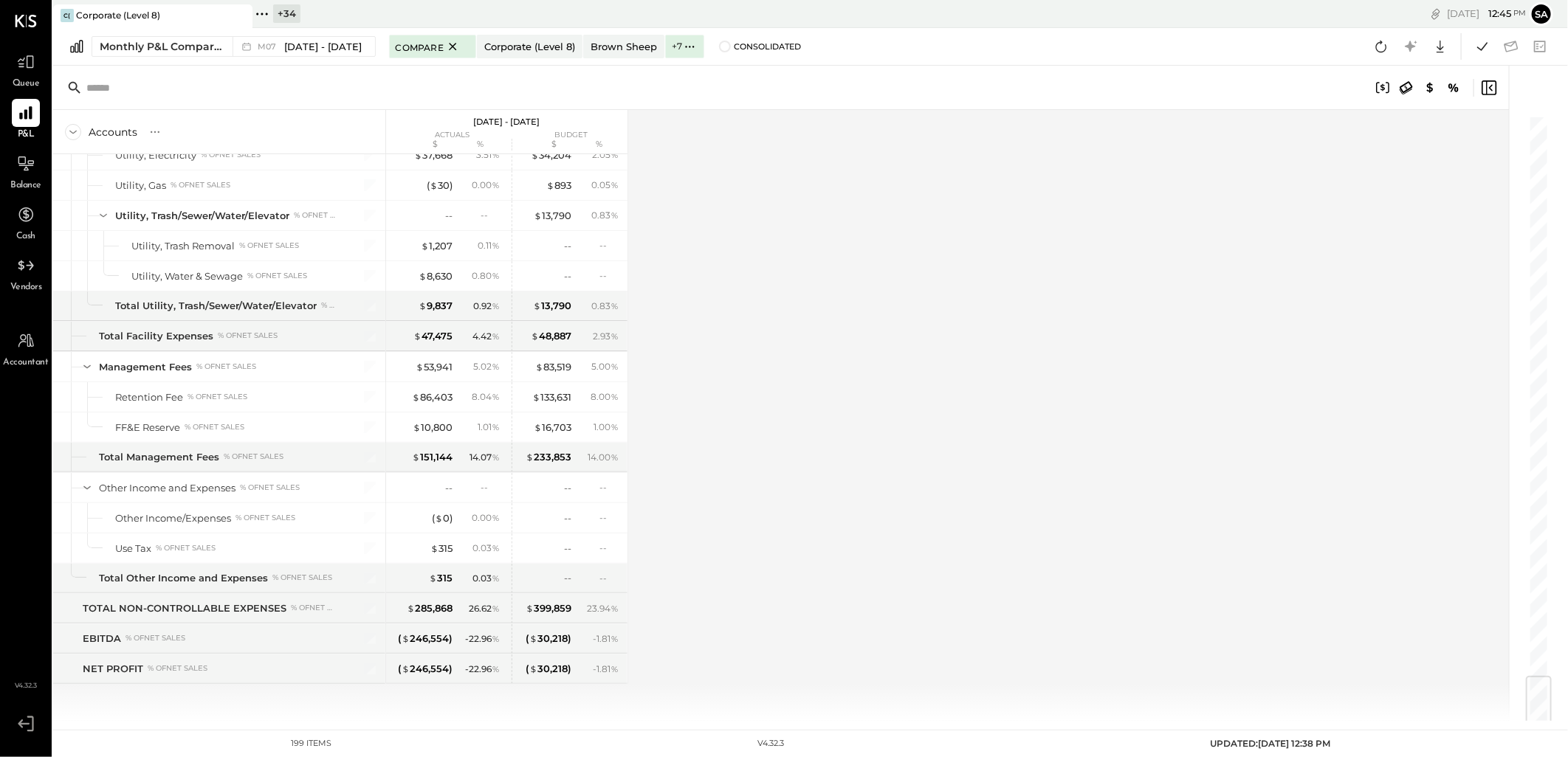
drag, startPoint x: 25, startPoint y: 159, endPoint x: 26, endPoint y: 198, distance: 39.0
click at [25, 159] on icon at bounding box center [26, 164] width 18 height 18
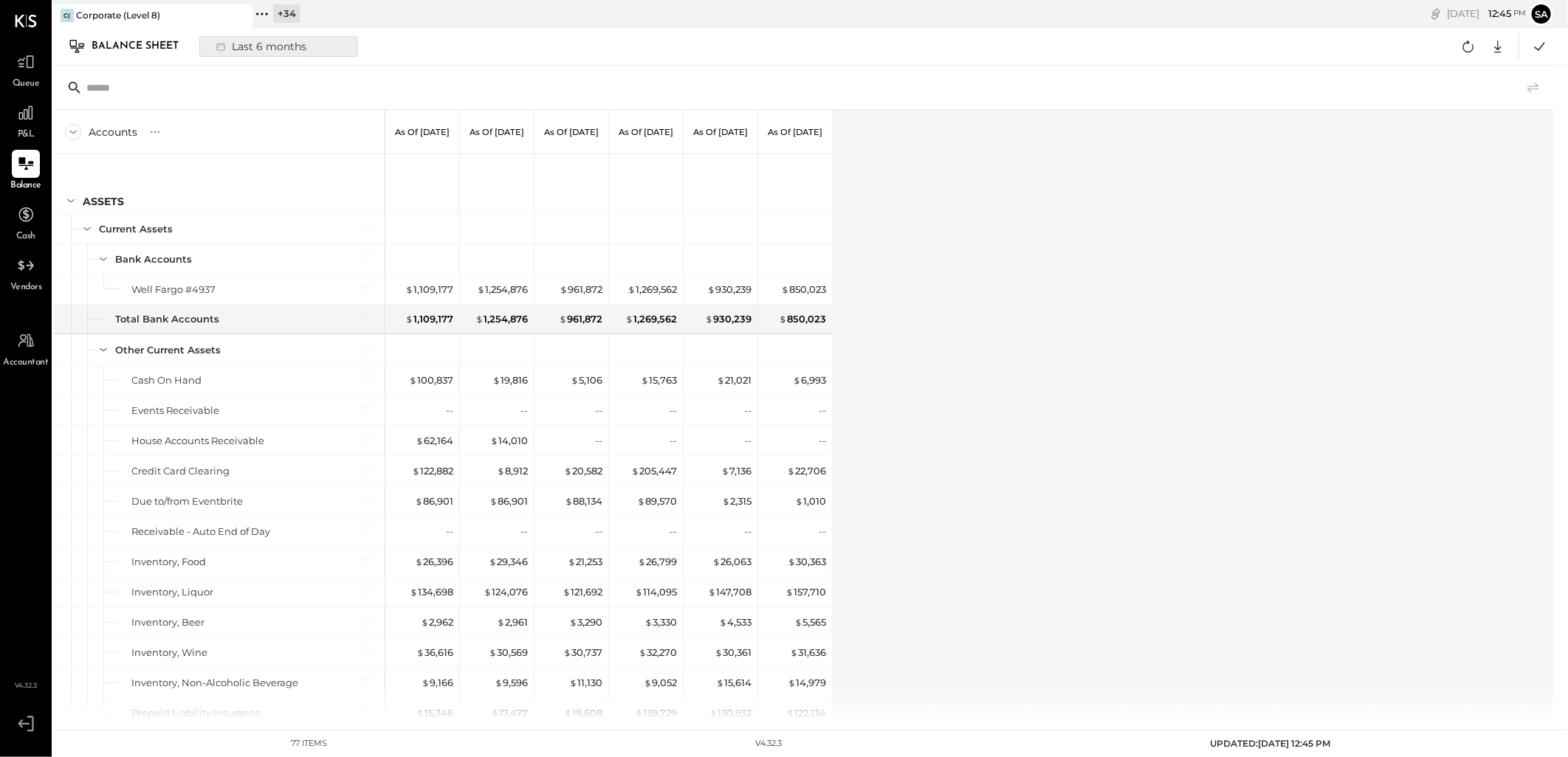
click at [238, 50] on div "Last 6 months" at bounding box center [259, 46] width 105 height 19
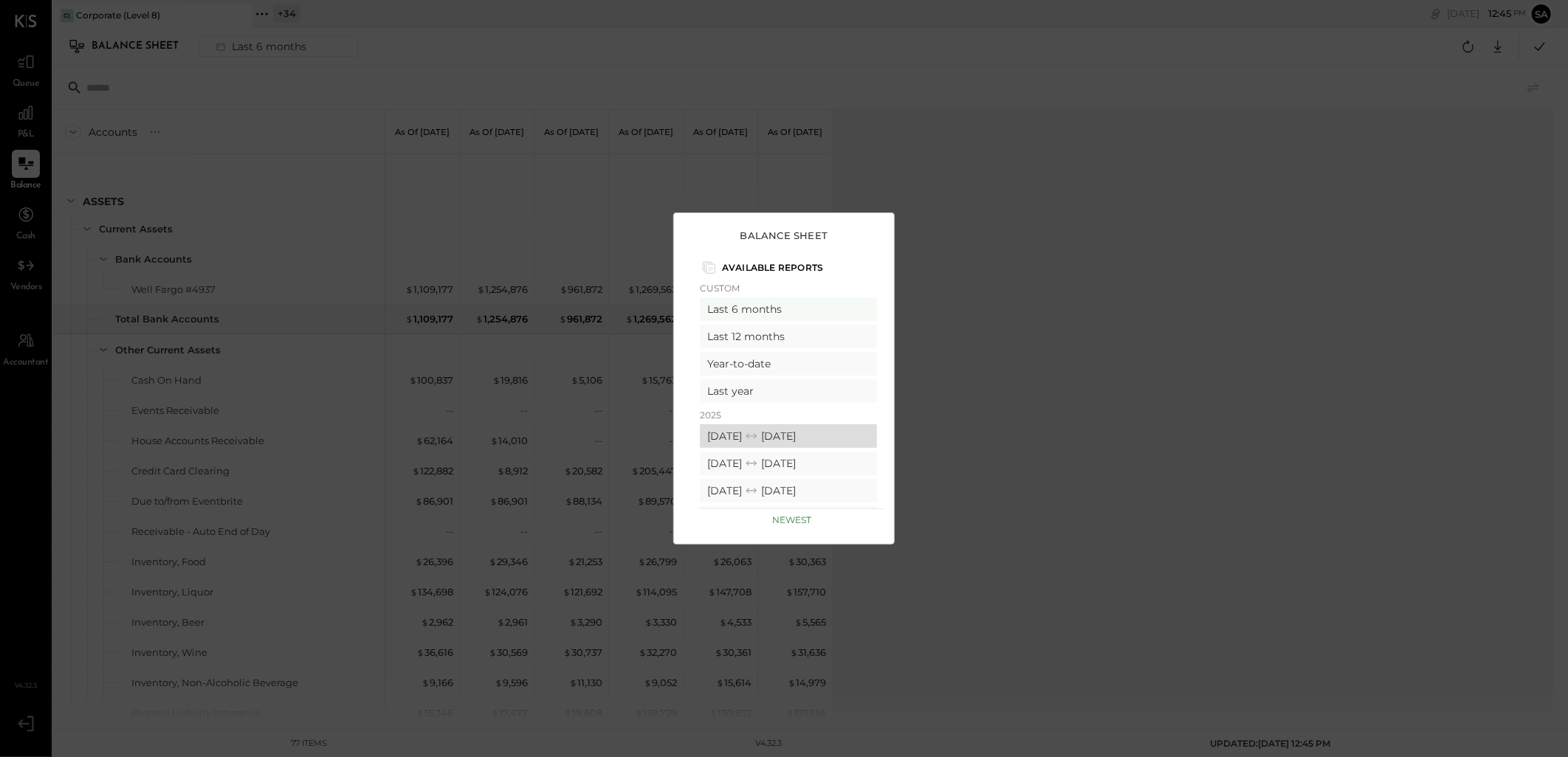
click at [759, 431] on icon at bounding box center [751, 436] width 15 height 15
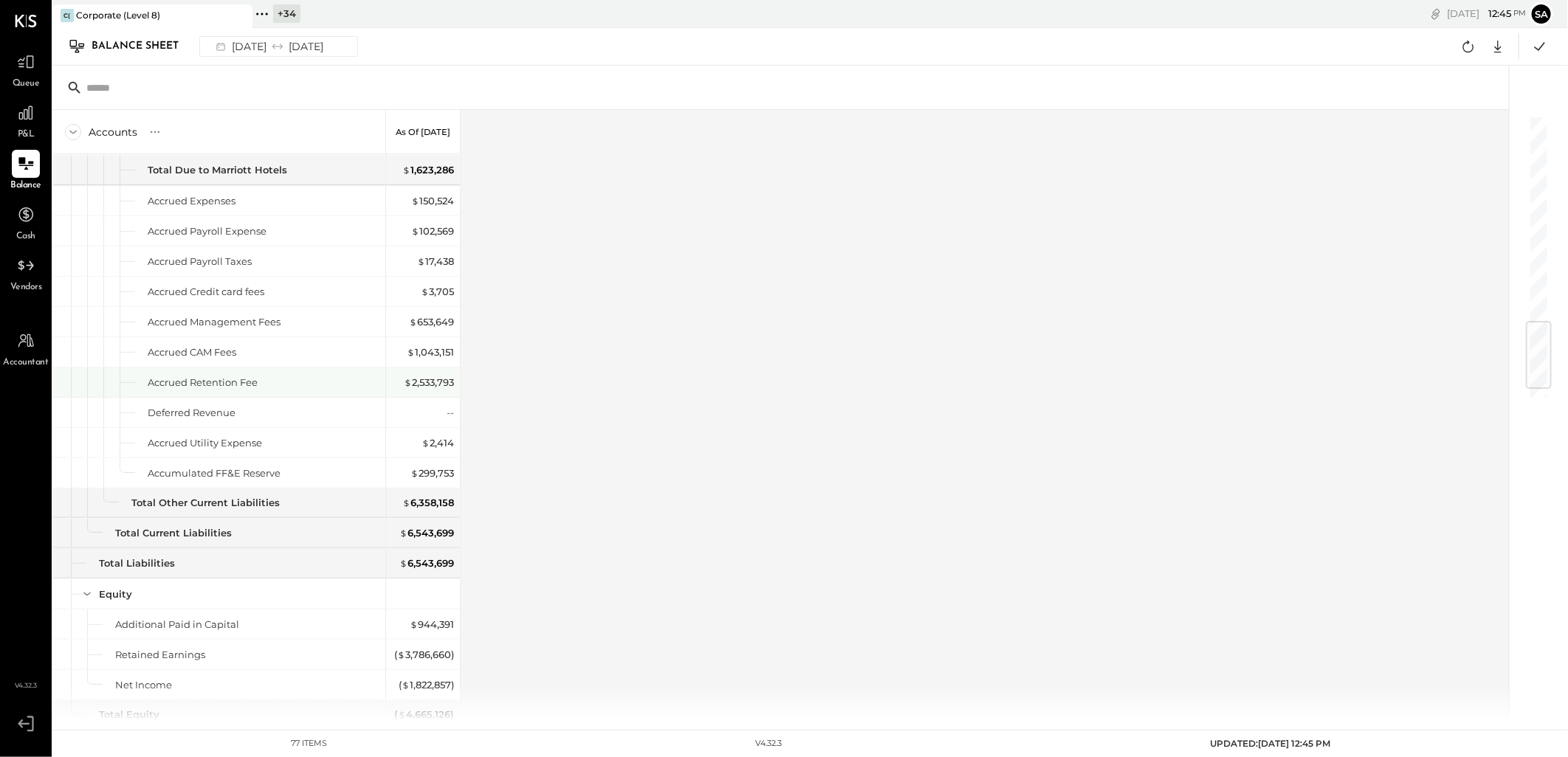
scroll to position [1804, 0]
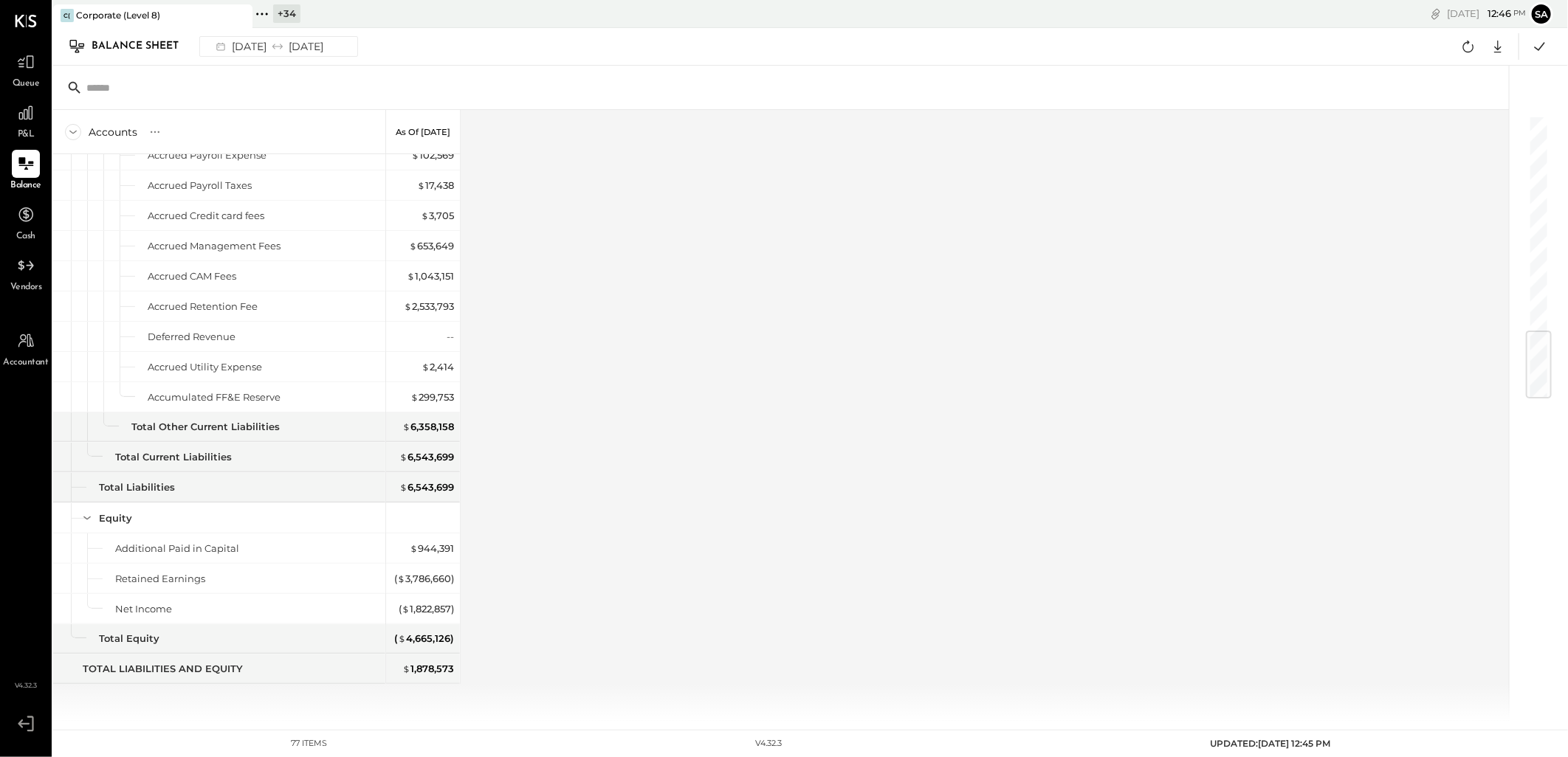
drag, startPoint x: 1468, startPoint y: 52, endPoint x: 1347, endPoint y: 141, distance: 150.2
click at [1468, 52] on icon at bounding box center [1469, 46] width 11 height 11
click at [1545, 43] on icon at bounding box center [1540, 46] width 19 height 19
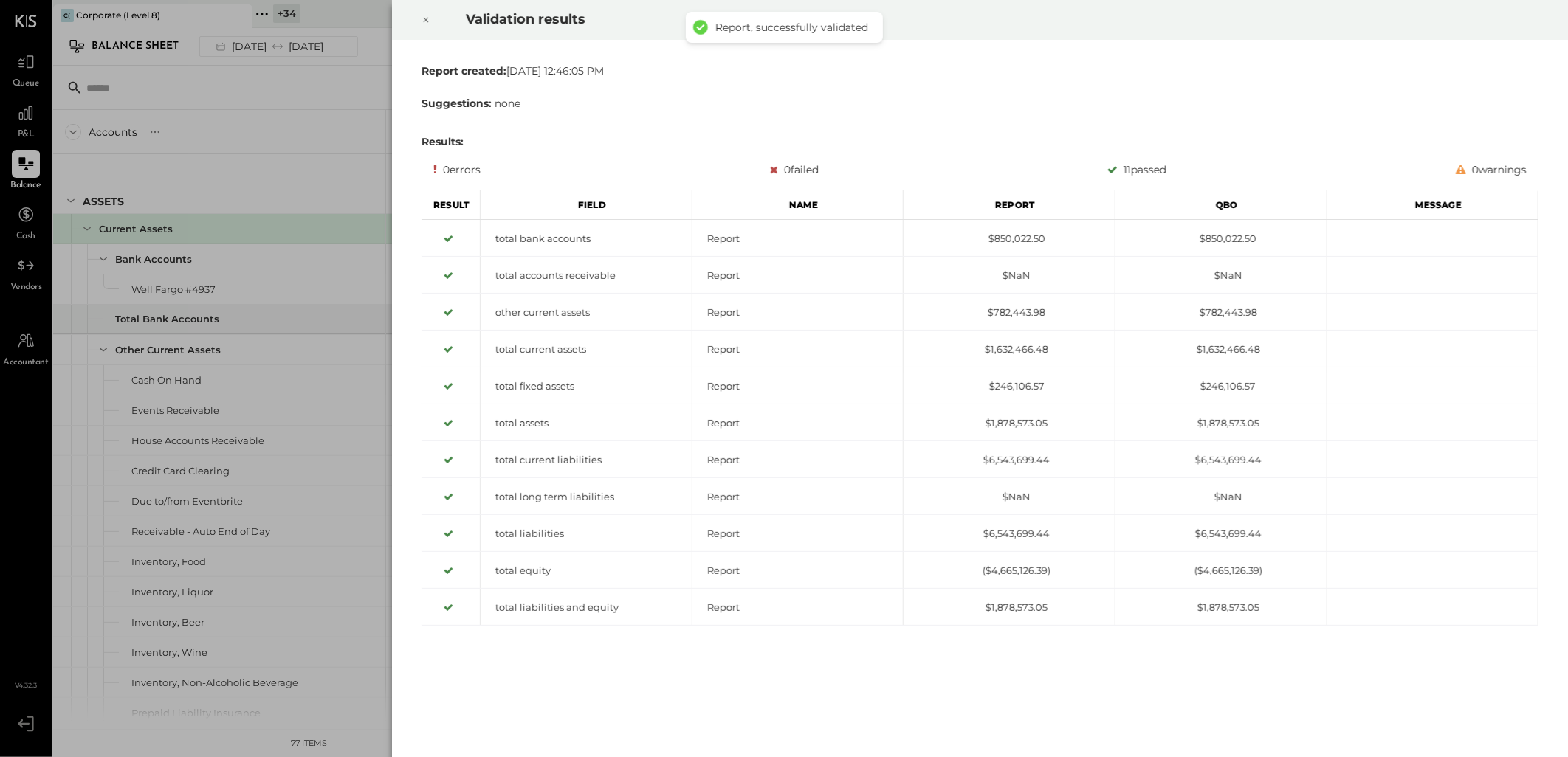
click at [419, 20] on div at bounding box center [426, 20] width 32 height 42
drag, startPoint x: 424, startPoint y: 18, endPoint x: 418, endPoint y: 46, distance: 28.6
click at [424, 18] on icon at bounding box center [425, 20] width 9 height 18
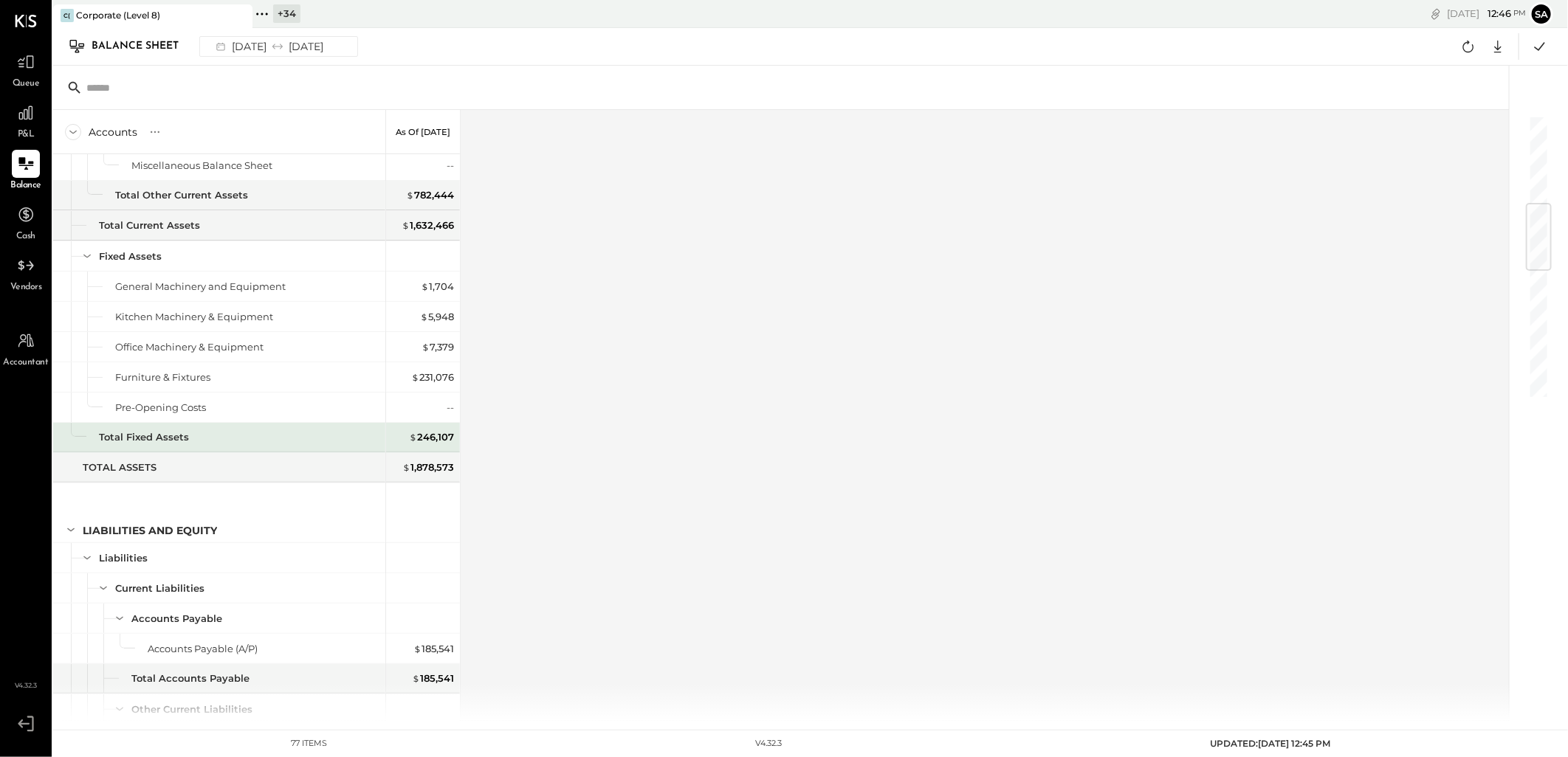
scroll to position [902, 0]
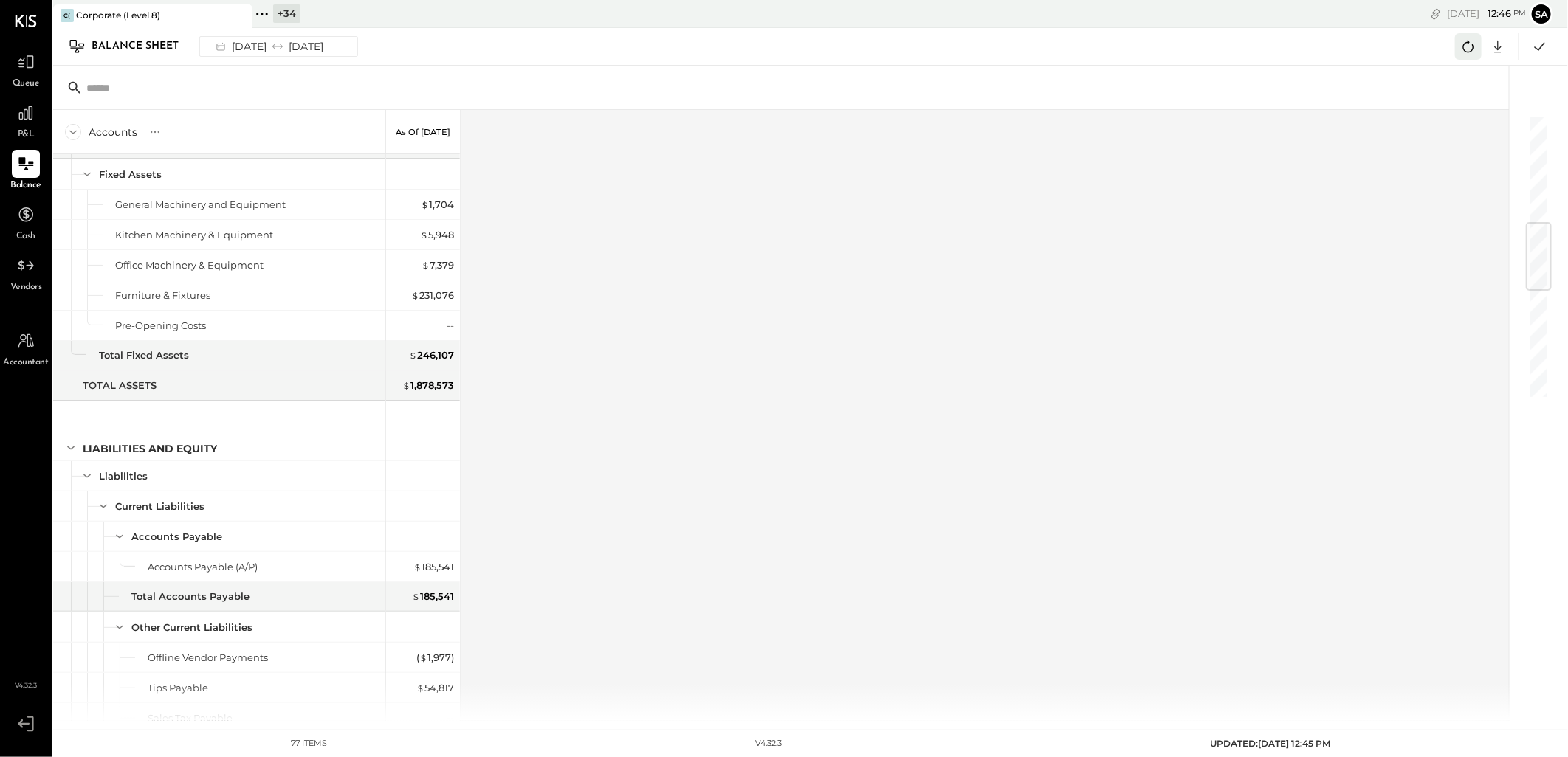
click at [1470, 49] on icon at bounding box center [1468, 46] width 19 height 19
drag, startPoint x: 1471, startPoint y: 48, endPoint x: 1449, endPoint y: 89, distance: 46.5
click at [1471, 48] on icon at bounding box center [1468, 46] width 19 height 19
click at [1466, 49] on icon at bounding box center [1468, 46] width 19 height 19
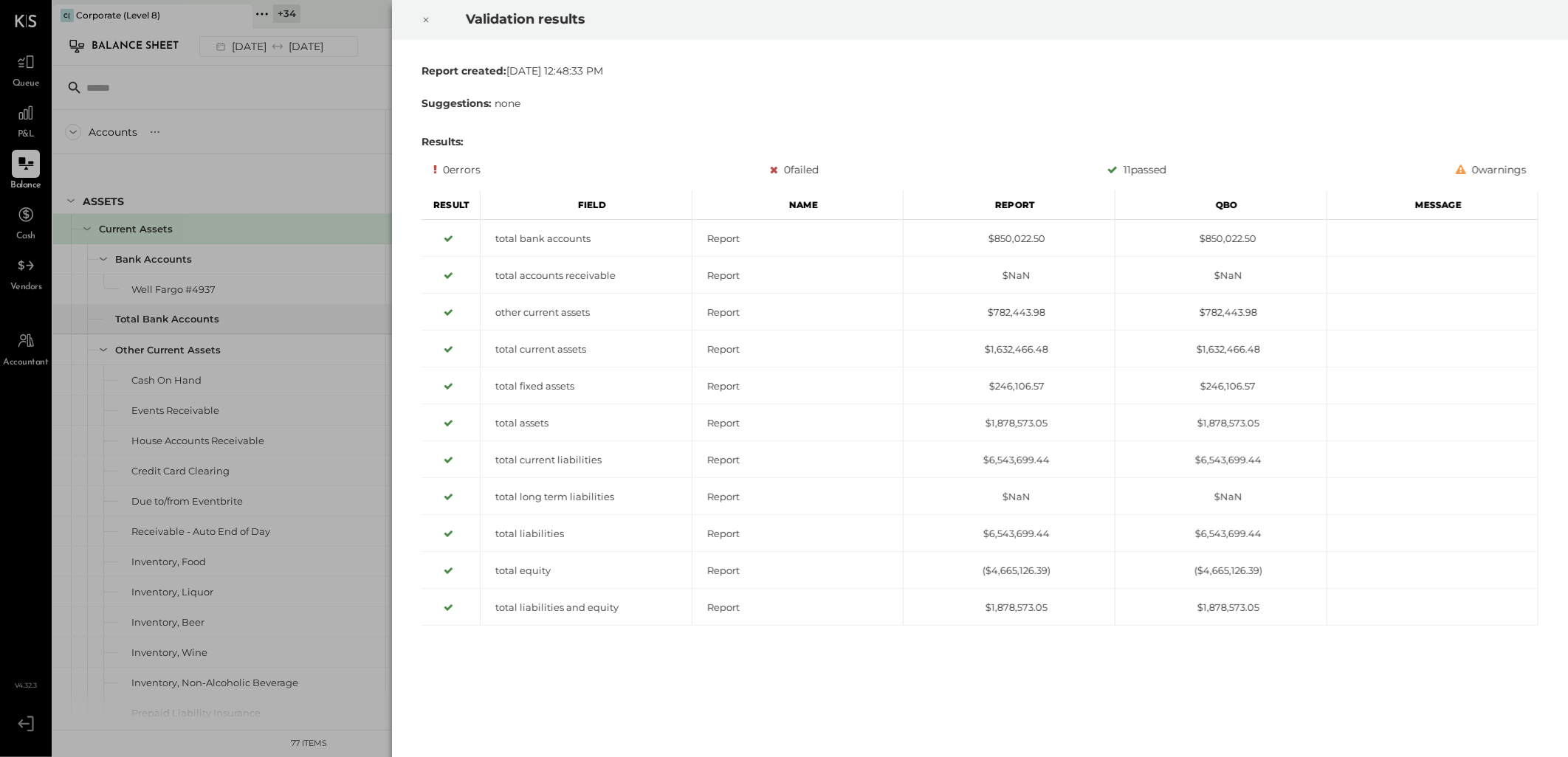
drag, startPoint x: 428, startPoint y: 25, endPoint x: 394, endPoint y: 136, distance: 116.1
click at [428, 25] on icon at bounding box center [425, 20] width 9 height 18
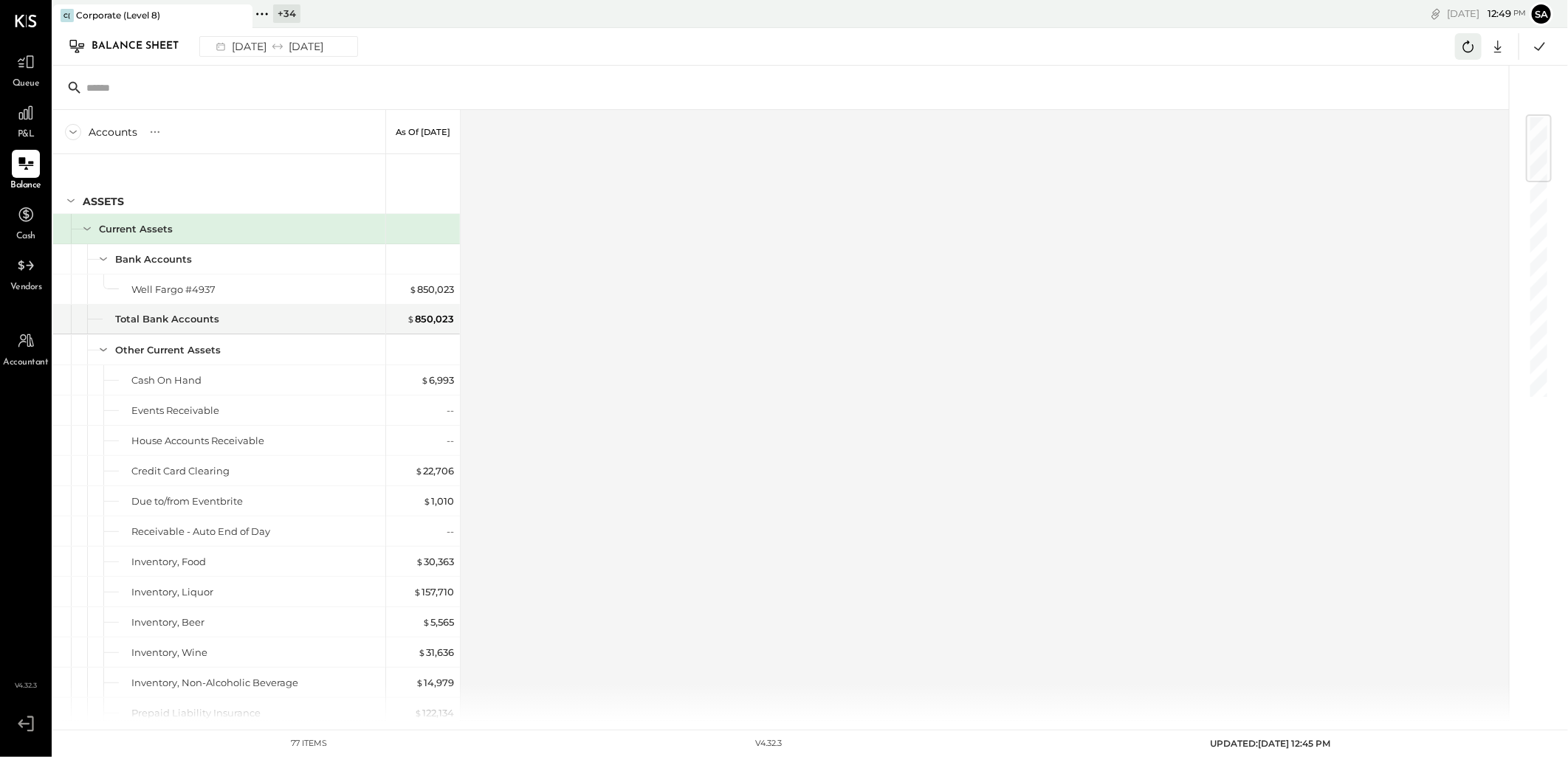
click at [1463, 45] on icon at bounding box center [1468, 46] width 19 height 19
click at [669, 239] on div "Accounts S GL As of [DATE] ASSETS Current Assets Bank Accounts Well Fargo #4937…" at bounding box center [782, 415] width 1457 height 611
click at [1468, 40] on icon at bounding box center [1468, 46] width 19 height 19
click at [1472, 52] on icon at bounding box center [1468, 46] width 19 height 19
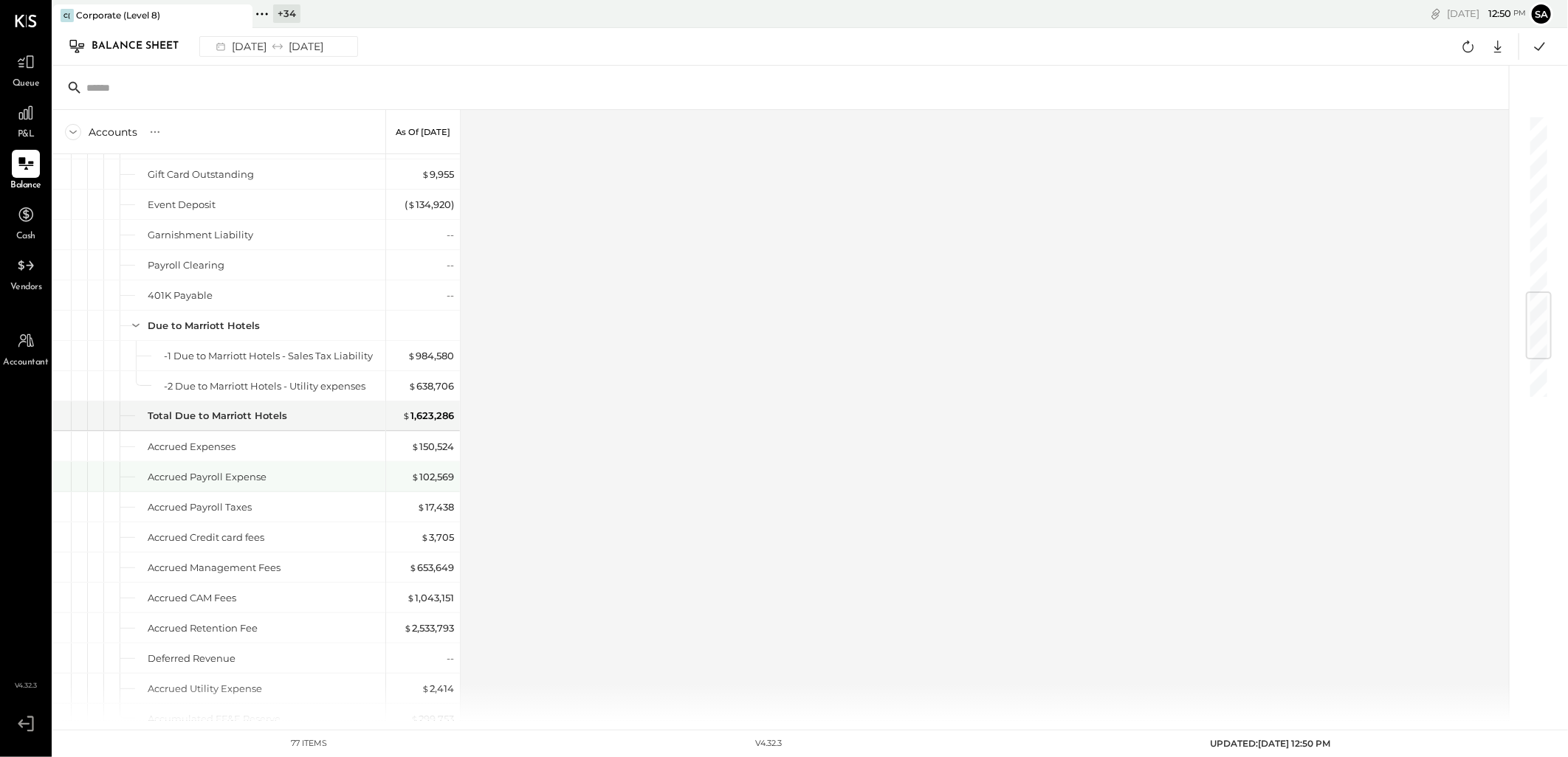
scroll to position [1804, 0]
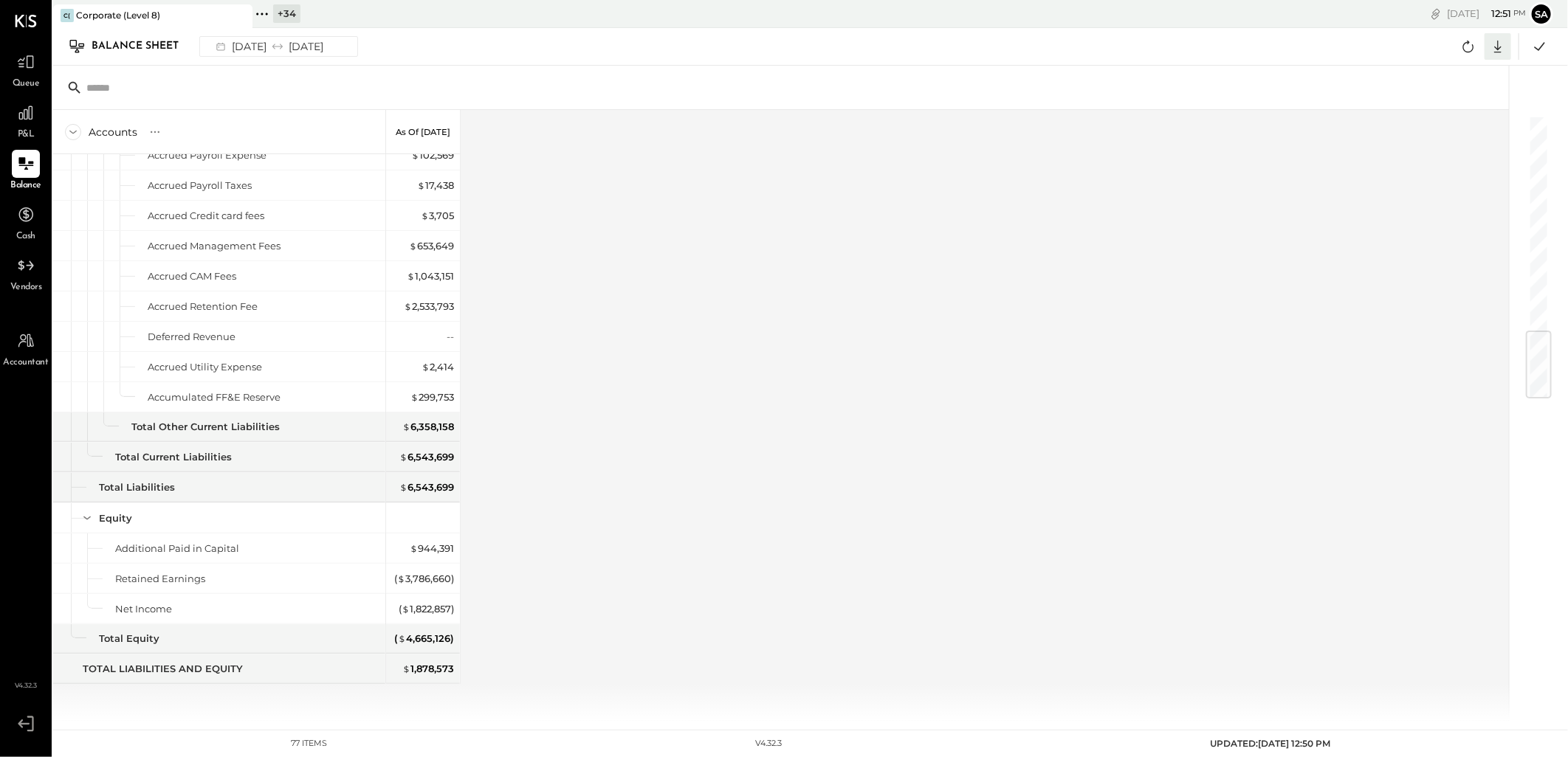
click at [1500, 45] on icon at bounding box center [1497, 46] width 19 height 19
click at [1456, 72] on link "CSV" at bounding box center [1452, 70] width 118 height 31
click at [1406, 303] on div "Accounts S GL As of [DATE] ASSETS Current Assets Bank Accounts Well Fargo #4937…" at bounding box center [782, 415] width 1457 height 611
click at [1501, 50] on icon at bounding box center [1497, 46] width 19 height 19
click at [1433, 126] on div "Excel" at bounding box center [1452, 132] width 118 height 31
